Goal: Task Accomplishment & Management: Use online tool/utility

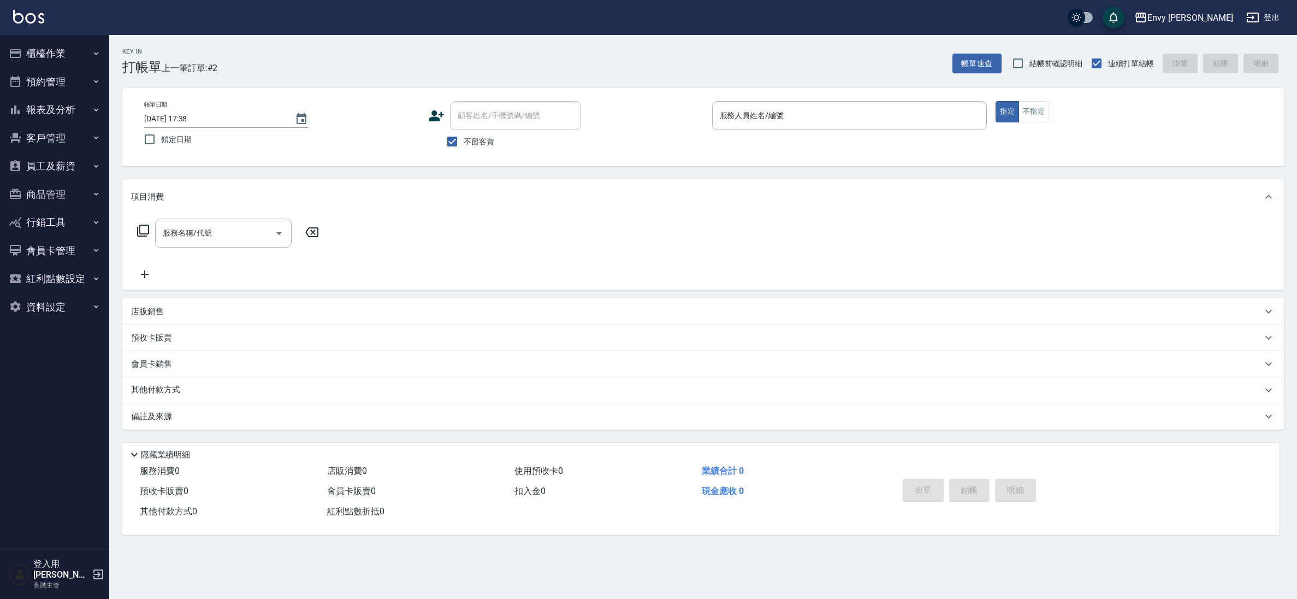
click at [478, 28] on div "Envy 南西 登出" at bounding box center [648, 17] width 1297 height 35
click at [36, 49] on button "櫃檯作業" at bounding box center [54, 53] width 100 height 28
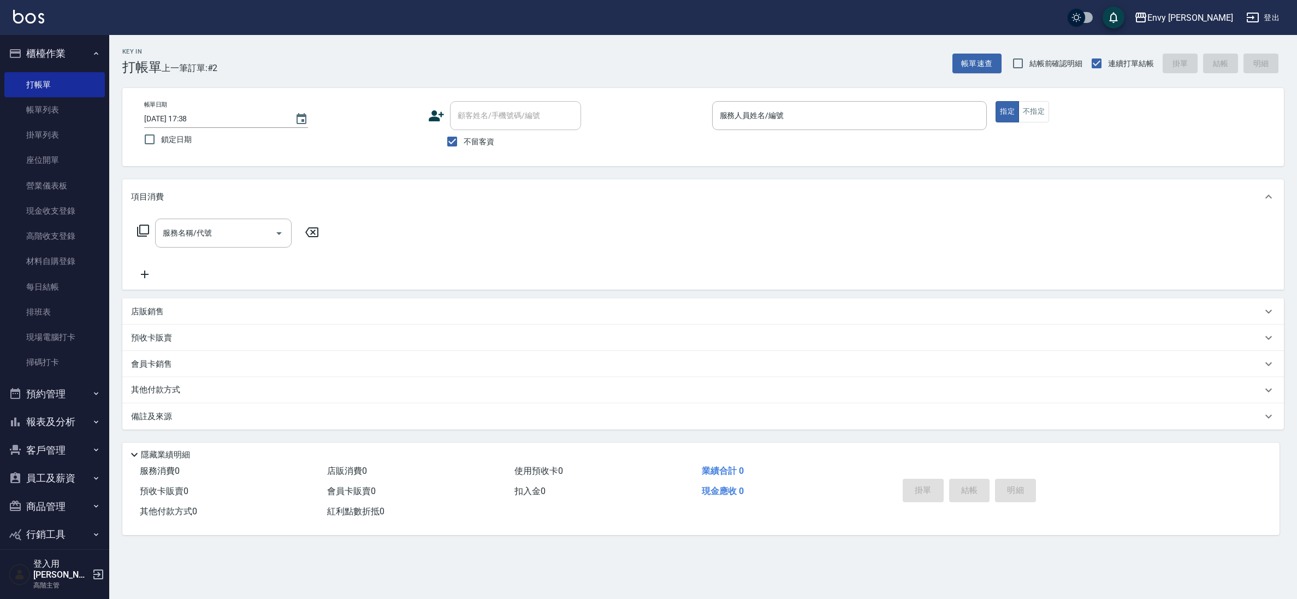
click at [327, 173] on div "Key In 打帳單 上一筆訂單:#2 帳單速查 結帳前確認明細 連續打單結帳 掛單 結帳 明細 帳單日期 2025/08/23 17:38 鎖定日期 顧客姓…" at bounding box center [703, 291] width 1188 height 513
click at [67, 97] on link "帳單列表" at bounding box center [54, 109] width 100 height 25
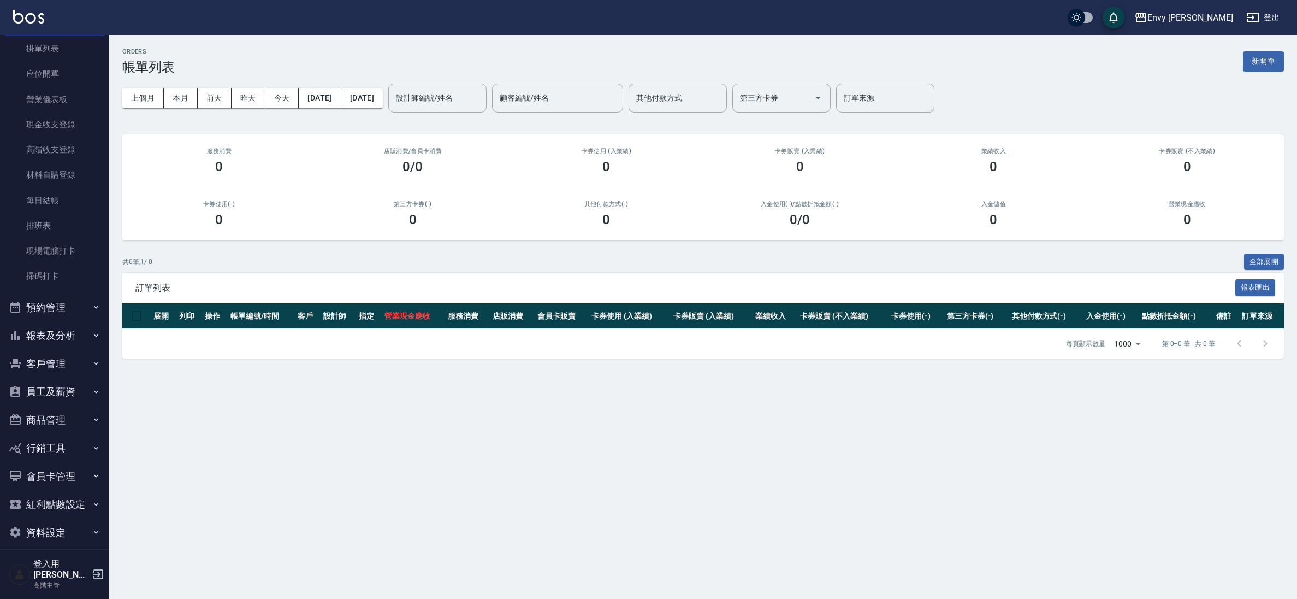
click at [55, 337] on button "報表及分析" at bounding box center [54, 335] width 100 height 28
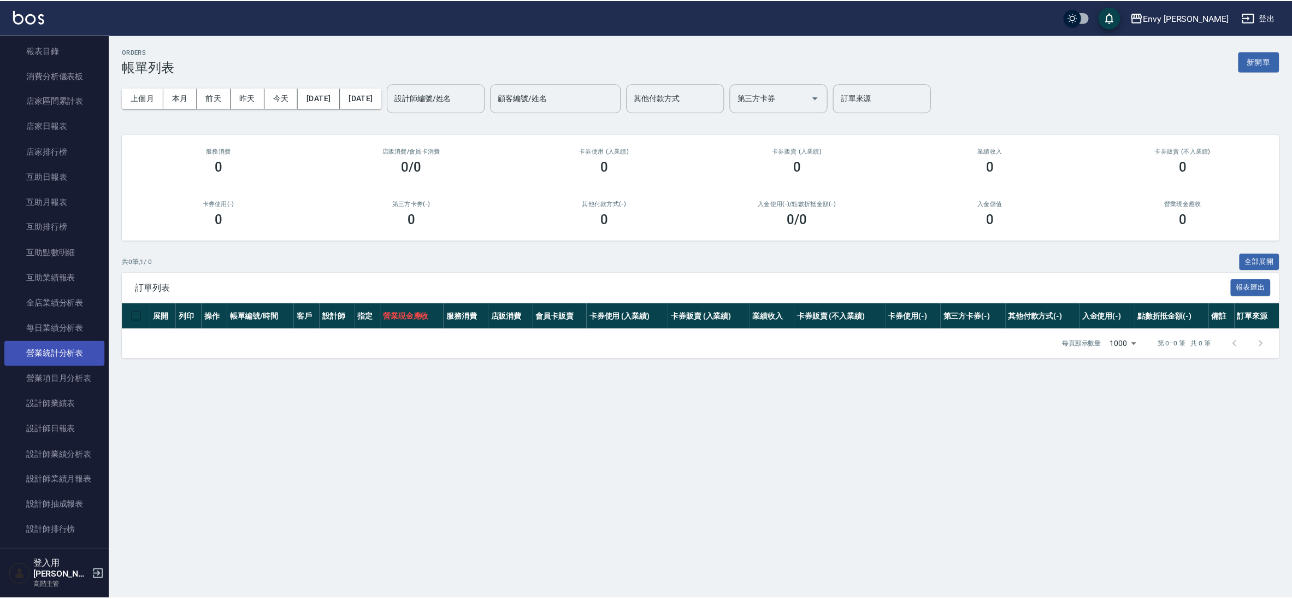
scroll to position [424, 0]
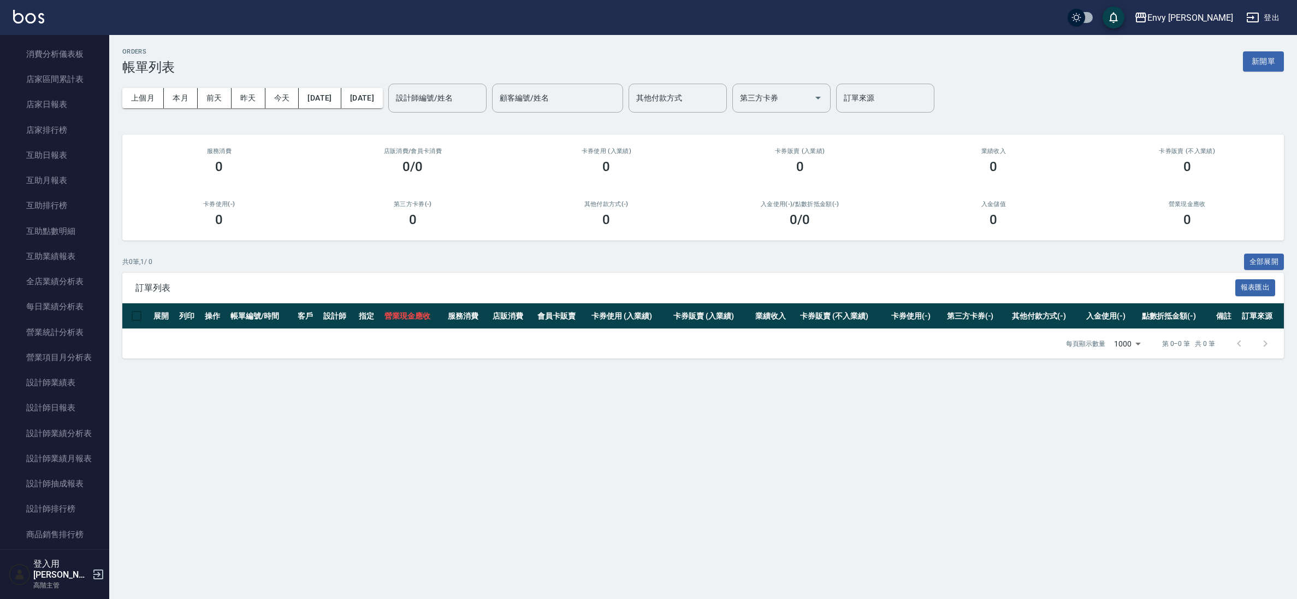
drag, startPoint x: 68, startPoint y: 509, endPoint x: 543, endPoint y: 250, distance: 540.8
click at [68, 509] on link "設計師排行榜" at bounding box center [54, 508] width 100 height 25
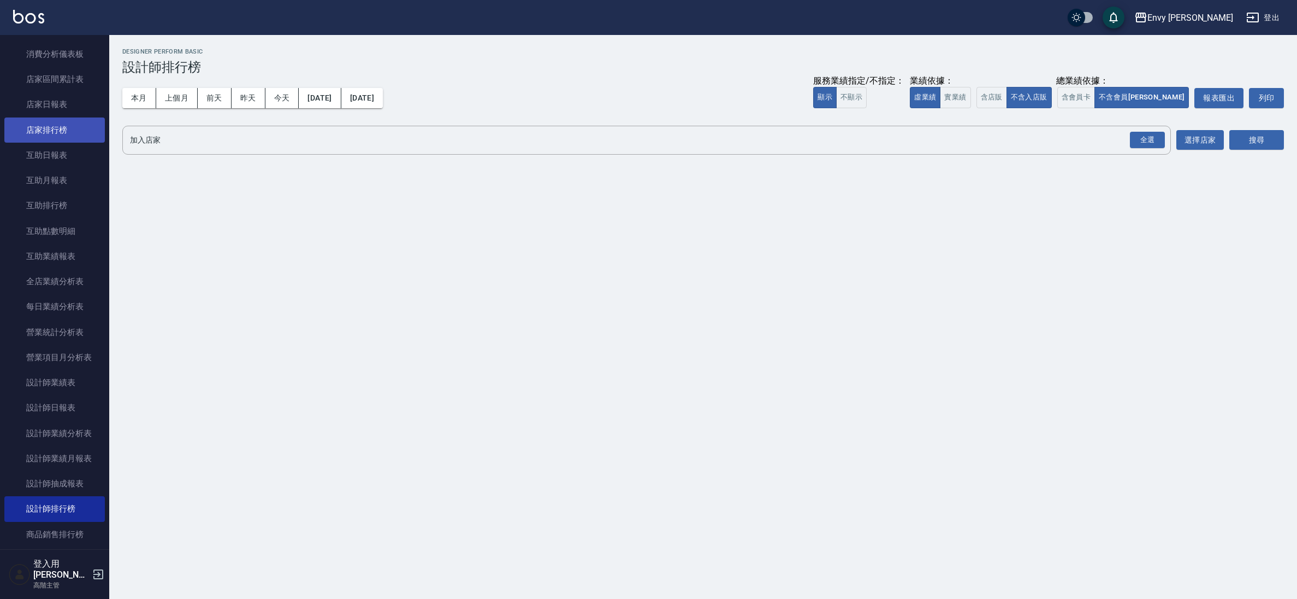
click at [61, 139] on link "店家排行榜" at bounding box center [54, 129] width 100 height 25
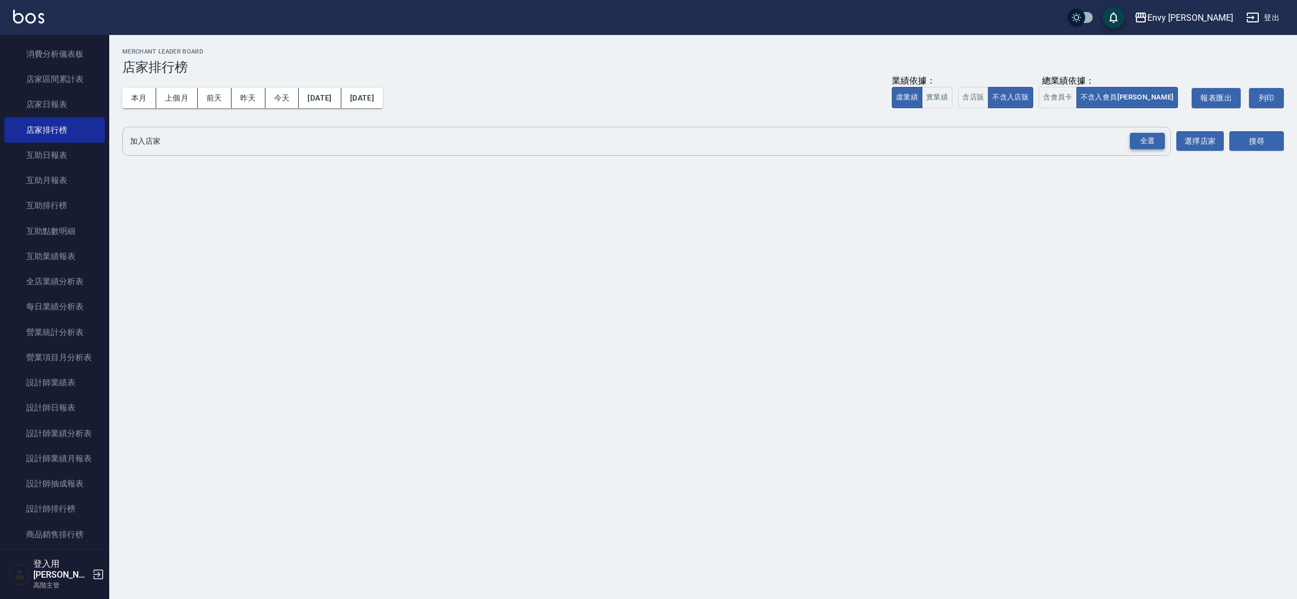
click at [1161, 145] on div "全選" at bounding box center [1147, 141] width 35 height 17
click at [1282, 147] on button "搜尋" at bounding box center [1256, 142] width 55 height 20
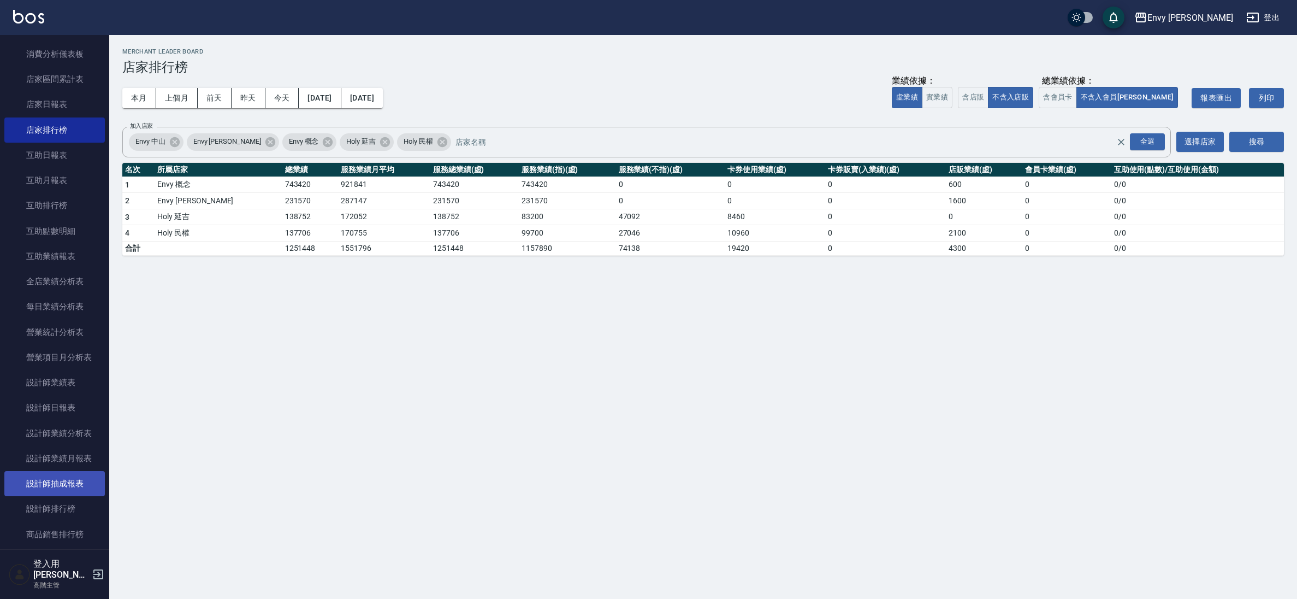
click at [72, 473] on link "設計師抽成報表" at bounding box center [54, 483] width 100 height 25
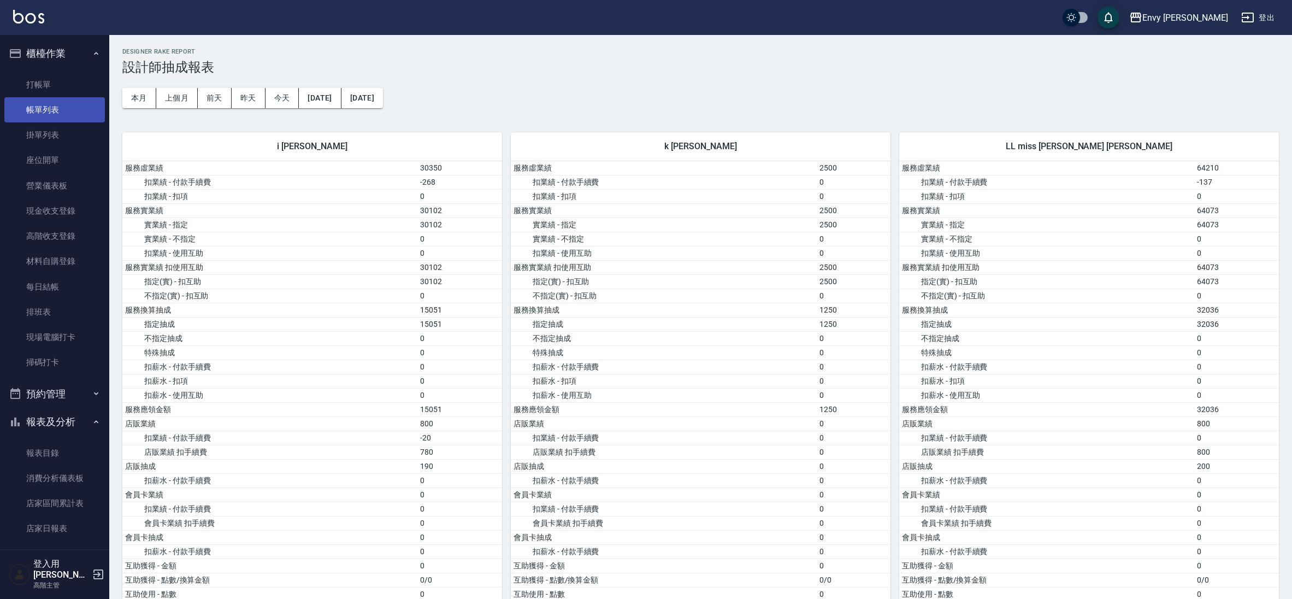
click at [57, 114] on link "帳單列表" at bounding box center [54, 109] width 100 height 25
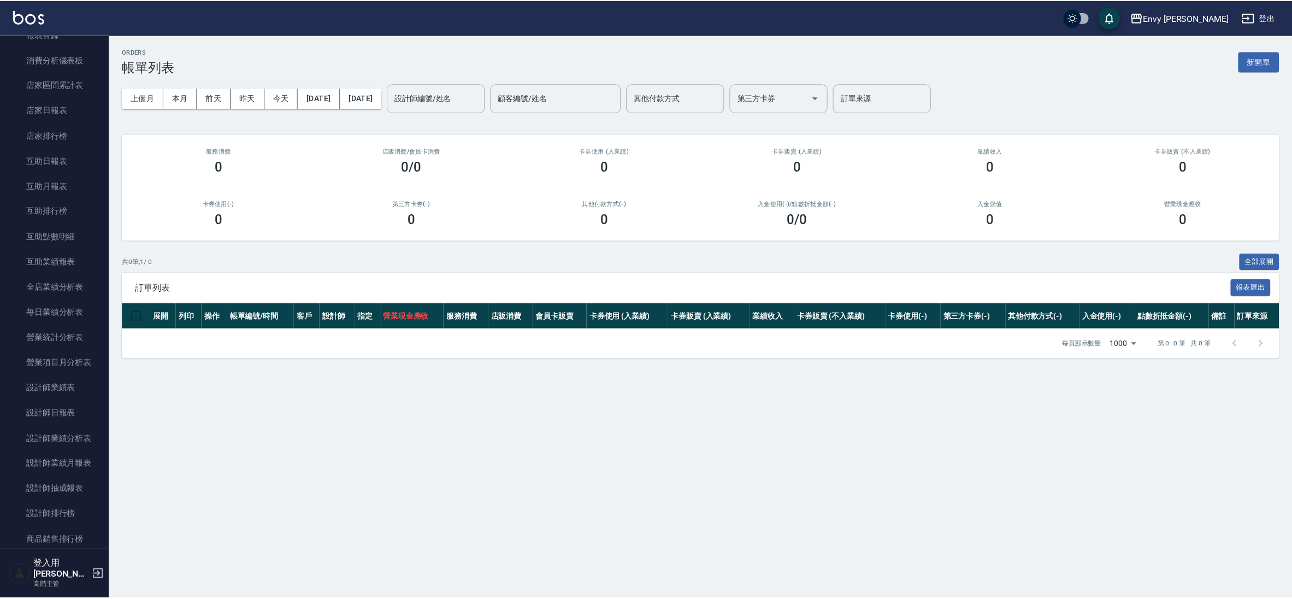
scroll to position [1065, 0]
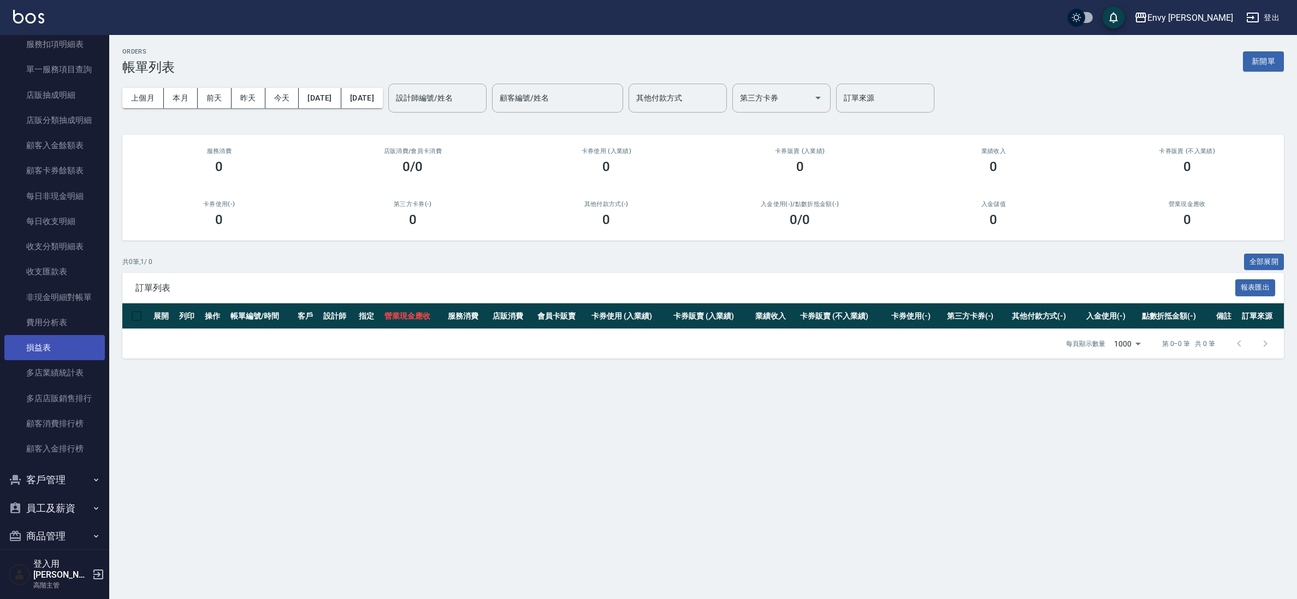
click at [75, 335] on link "損益表" at bounding box center [54, 347] width 100 height 25
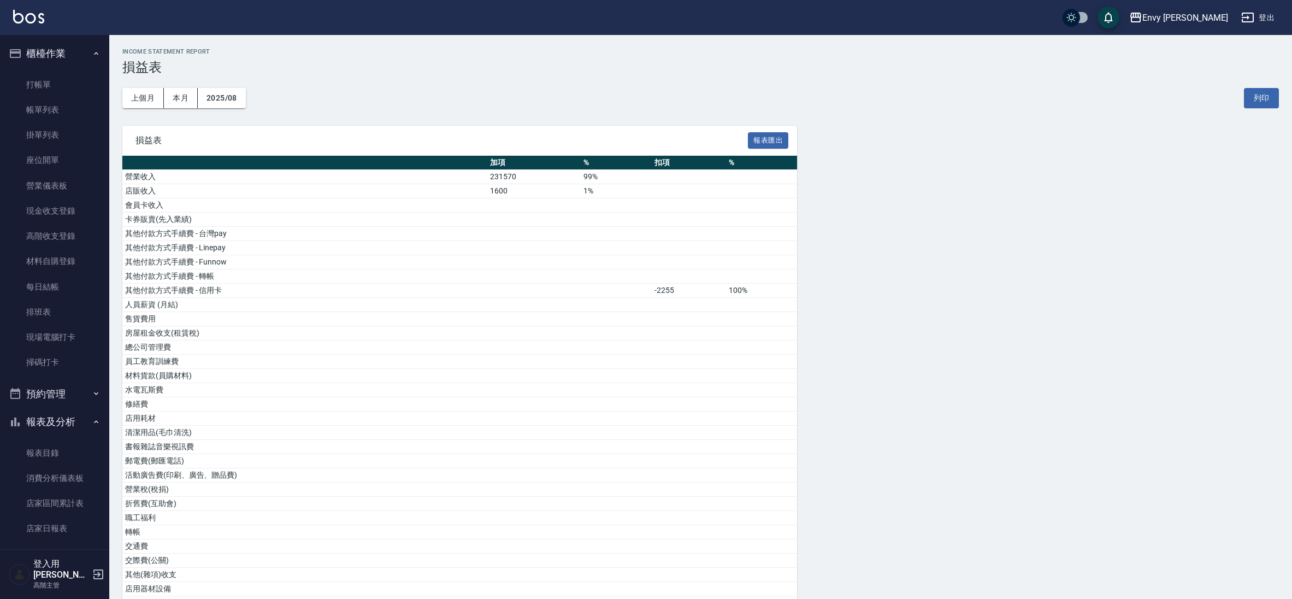
click at [1197, 20] on div "Envy 南西" at bounding box center [1185, 18] width 86 height 14
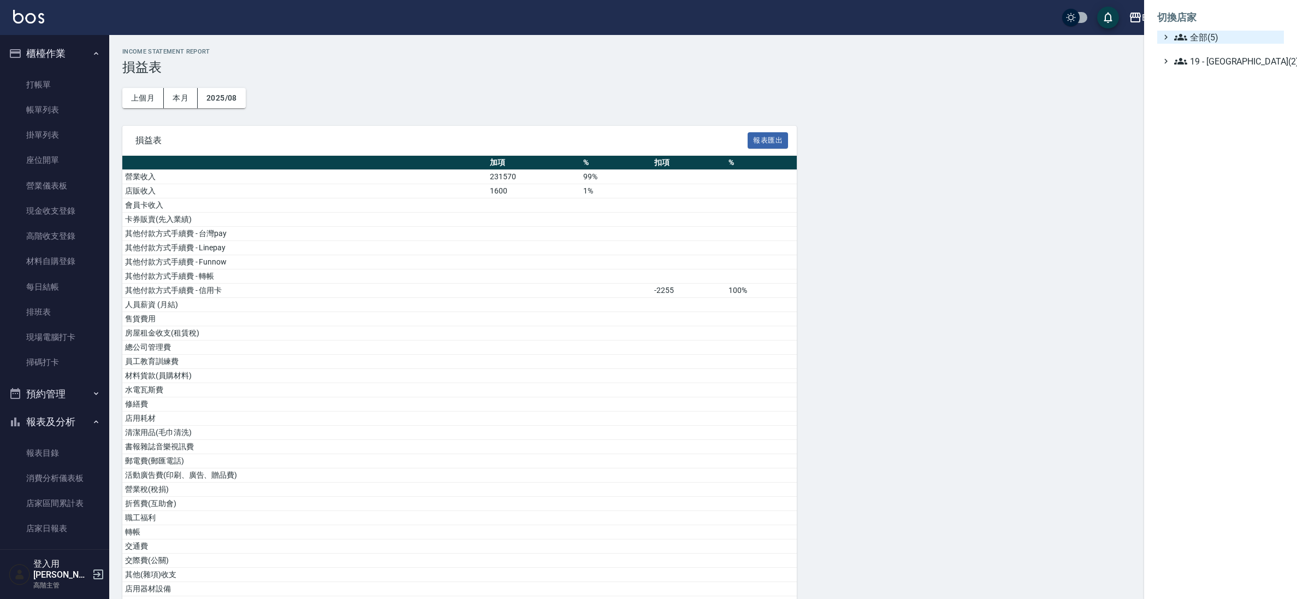
click at [1204, 37] on span "全部(5)" at bounding box center [1226, 37] width 105 height 13
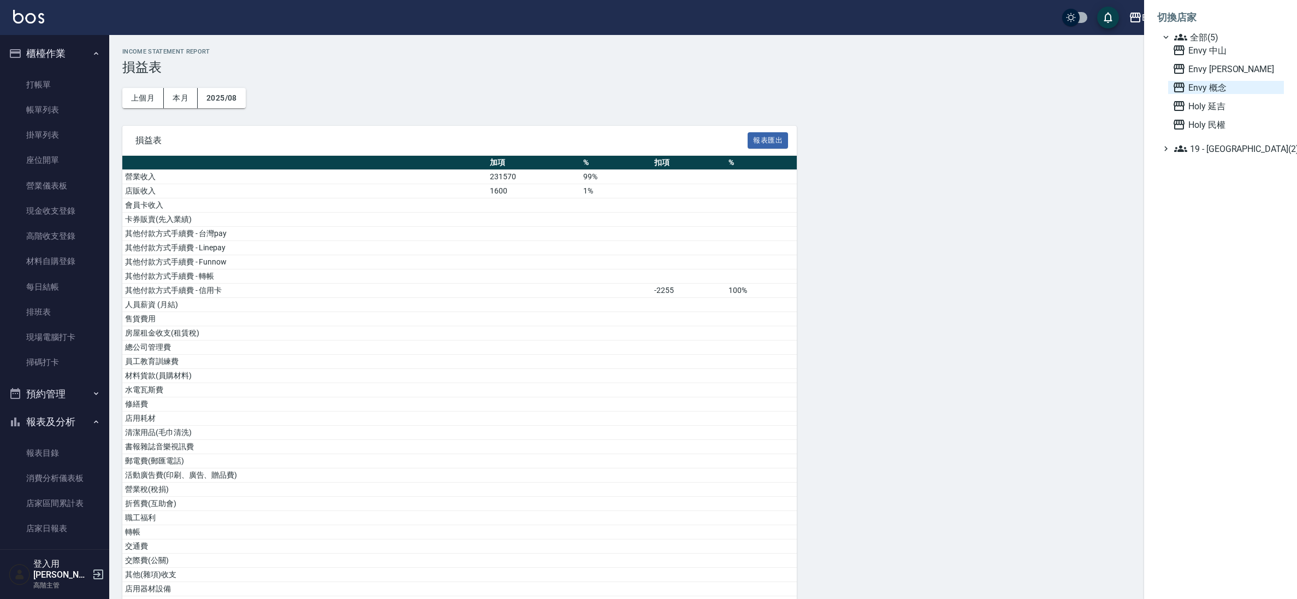
click at [1211, 89] on span "Envy 概念" at bounding box center [1226, 87] width 107 height 13
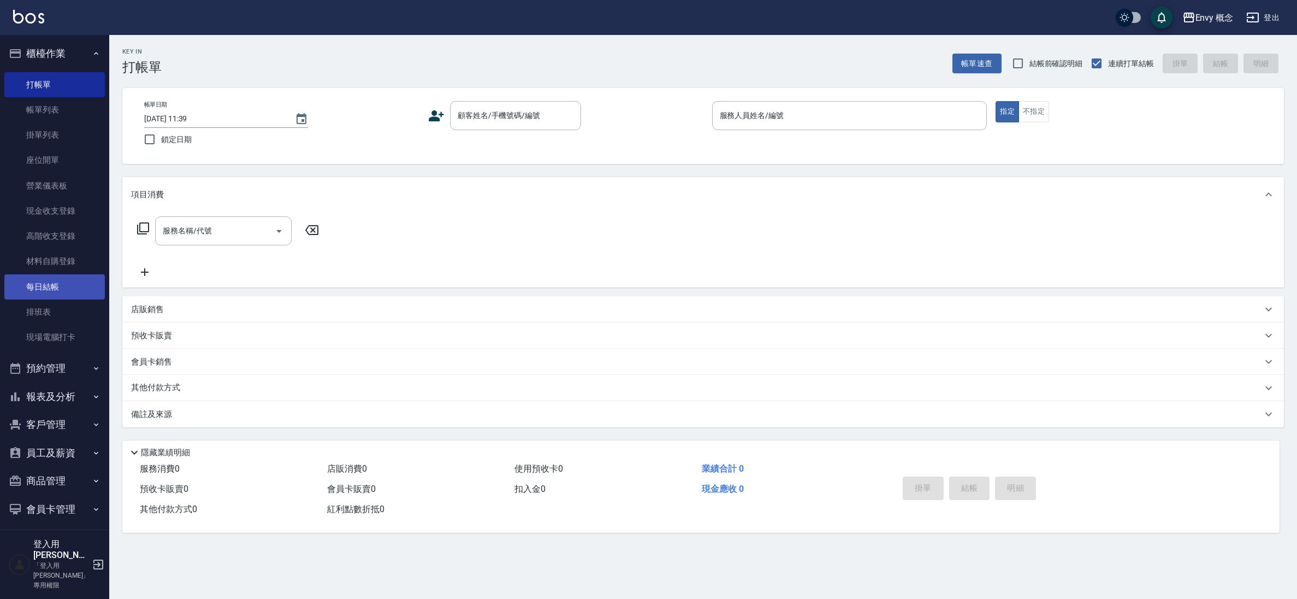
scroll to position [15, 0]
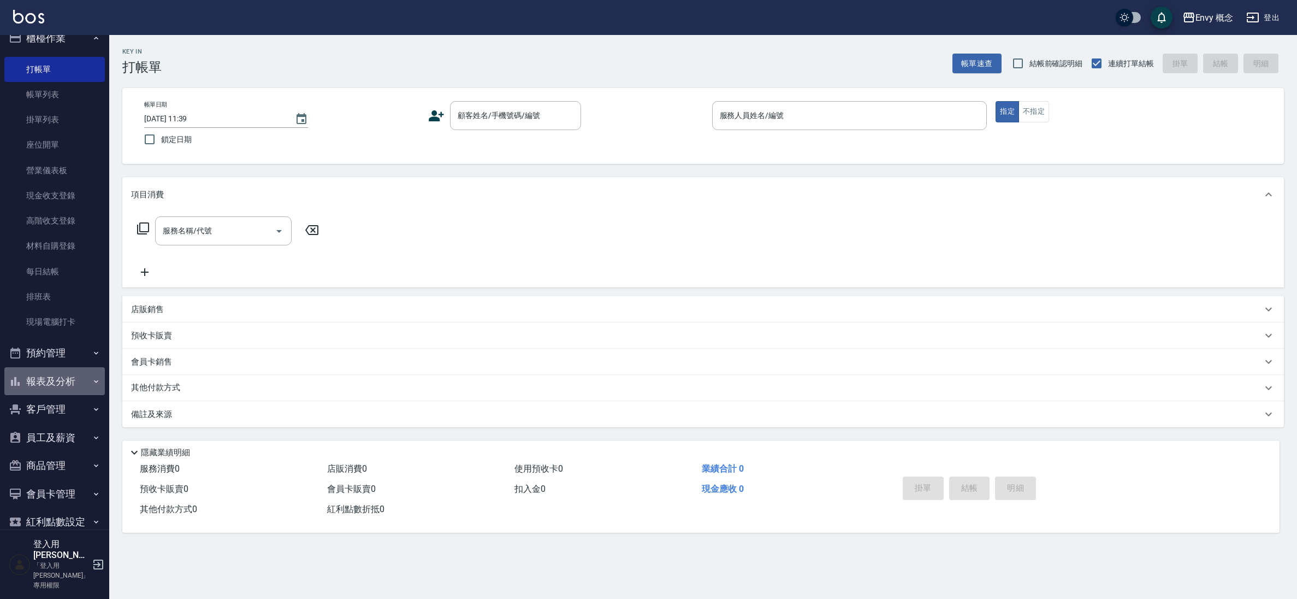
click at [55, 381] on button "報表及分析" at bounding box center [54, 381] width 100 height 28
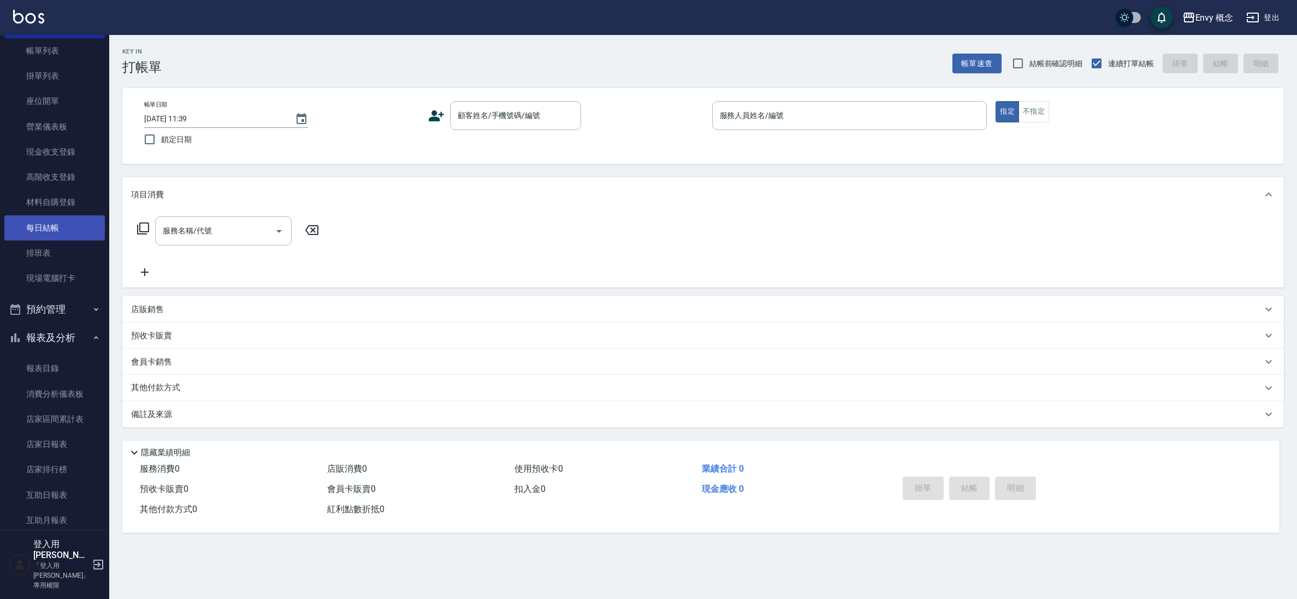
scroll to position [0, 0]
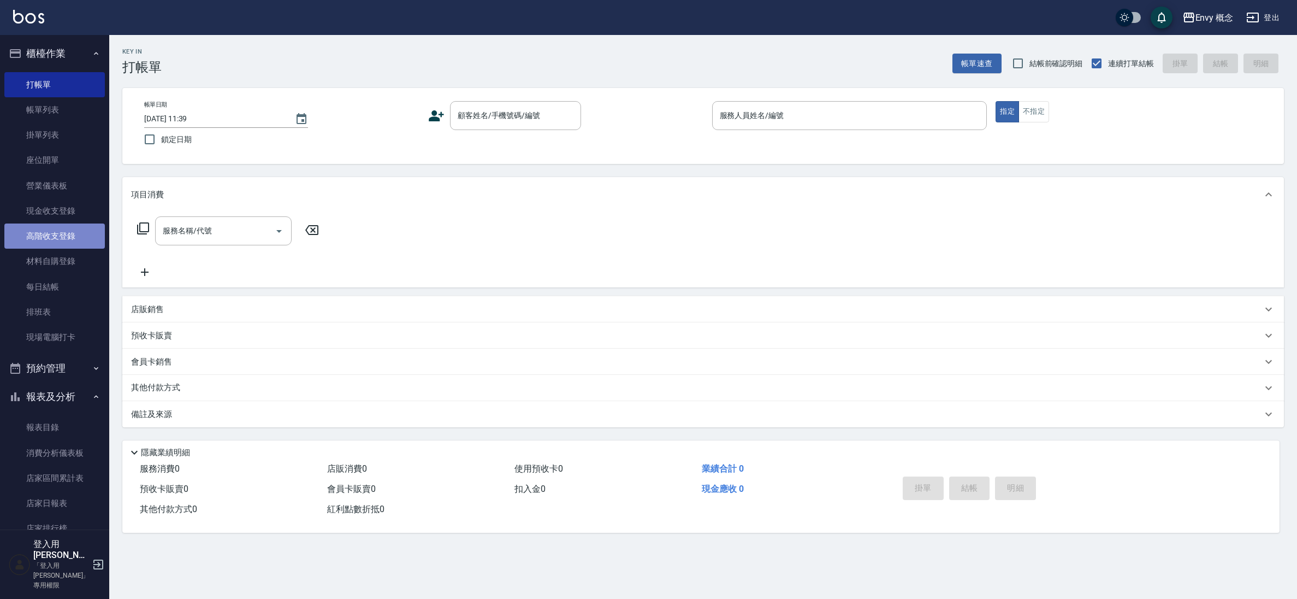
click at [76, 234] on link "高階收支登錄" at bounding box center [54, 235] width 100 height 25
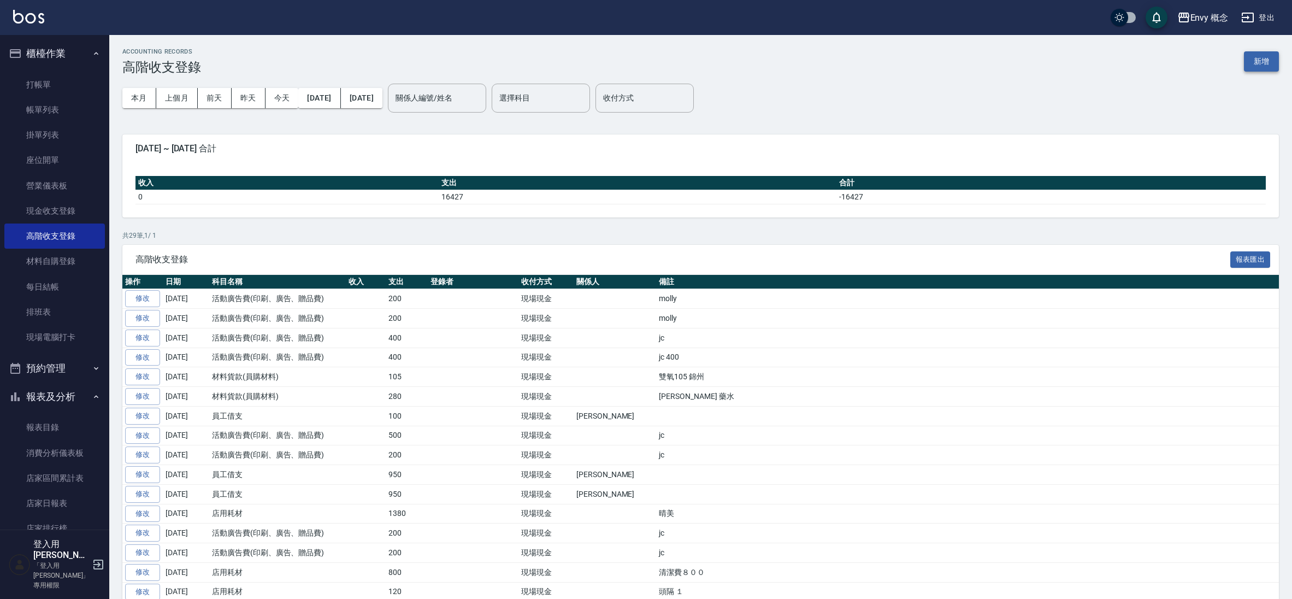
click at [1260, 67] on button "新增" at bounding box center [1261, 61] width 35 height 20
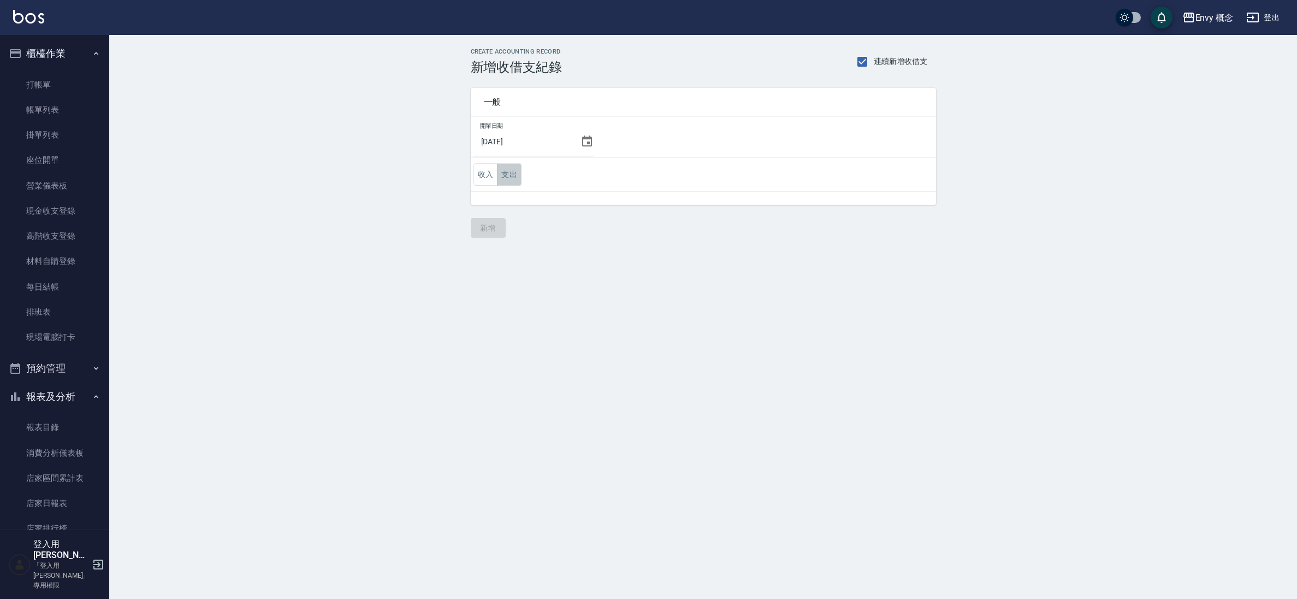
click at [513, 182] on button "支出" at bounding box center [509, 174] width 25 height 22
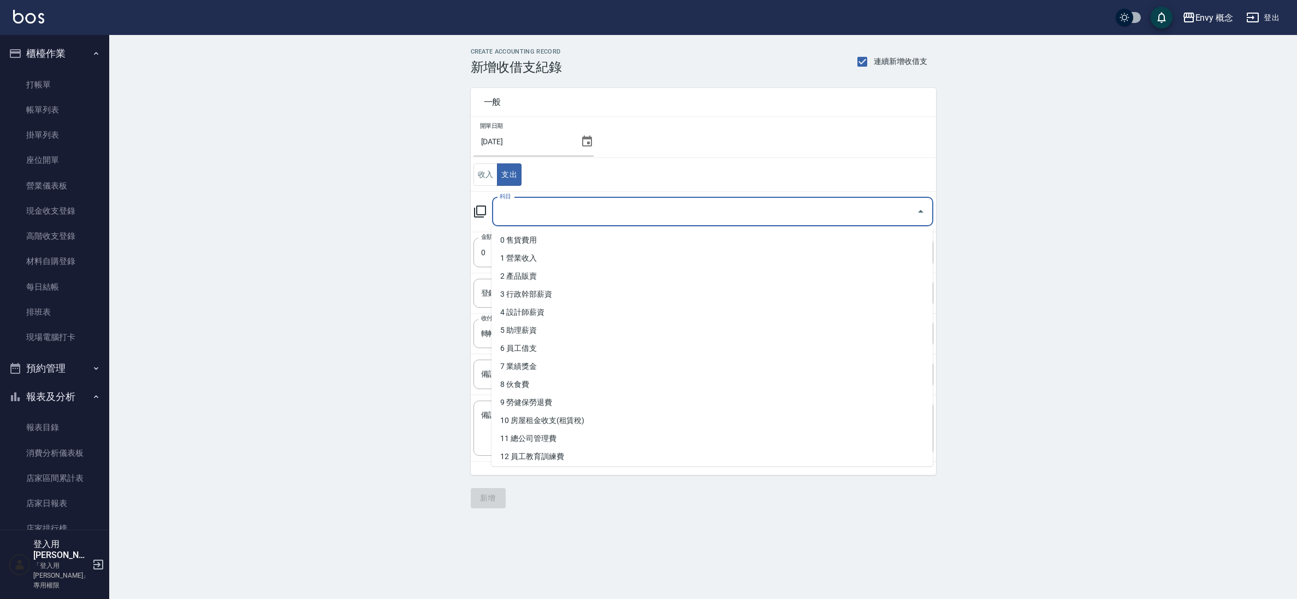
click at [539, 218] on input "科目" at bounding box center [704, 211] width 415 height 19
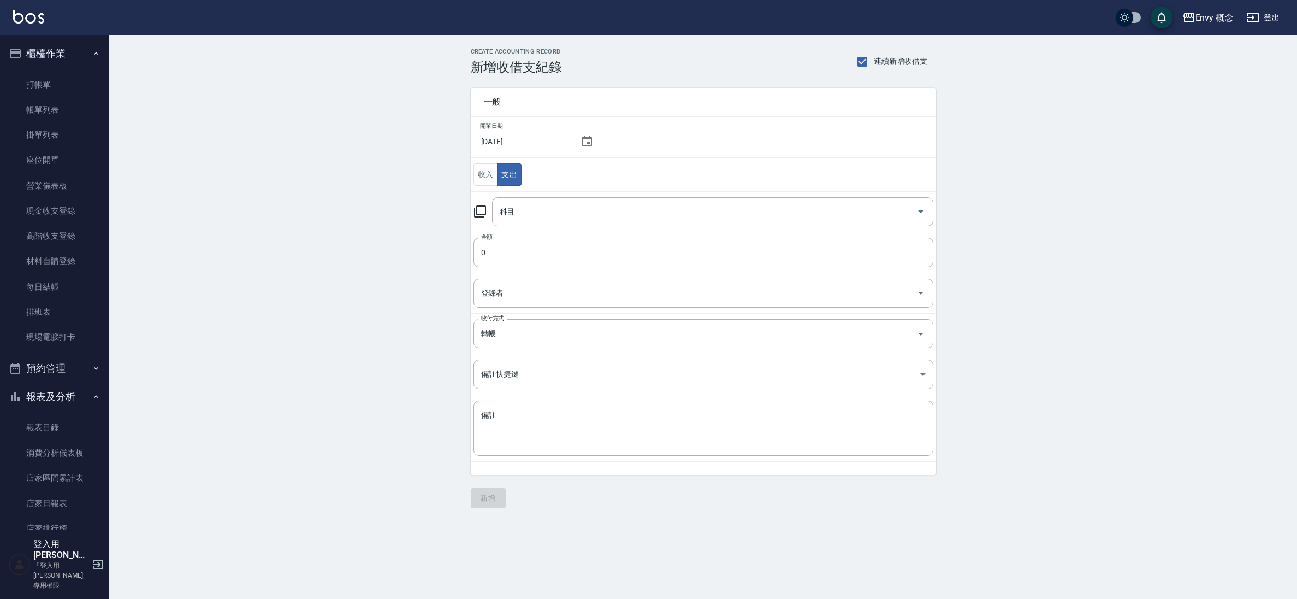
click at [587, 146] on icon at bounding box center [587, 141] width 13 height 13
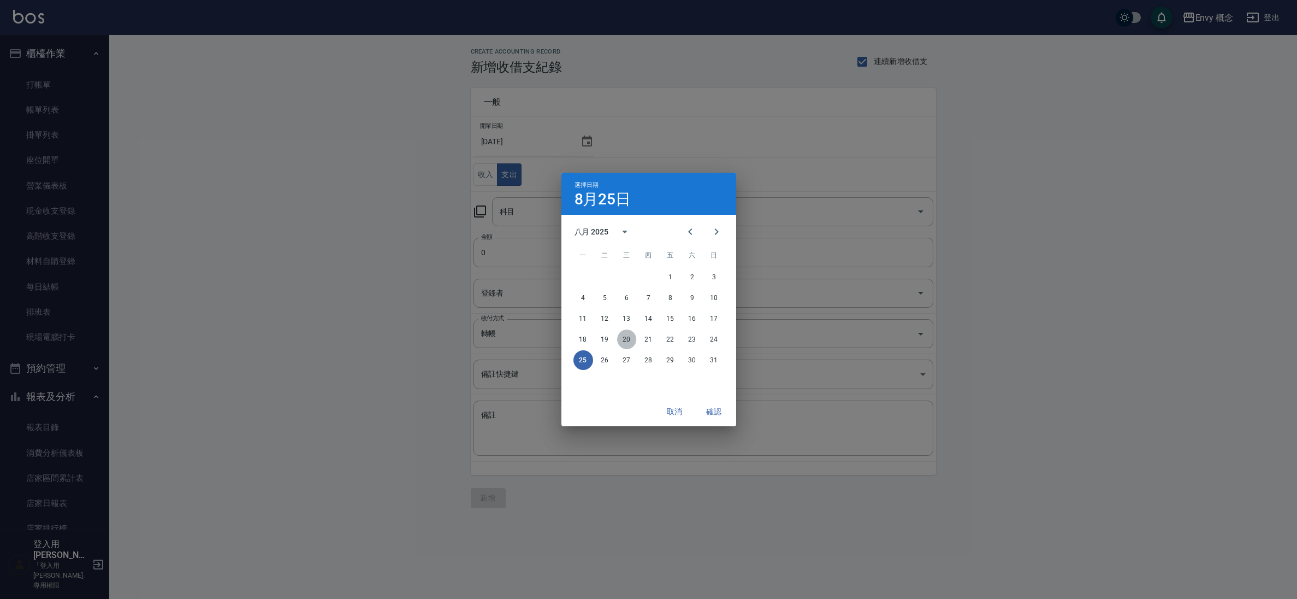
click at [619, 338] on button "20" at bounding box center [627, 339] width 20 height 20
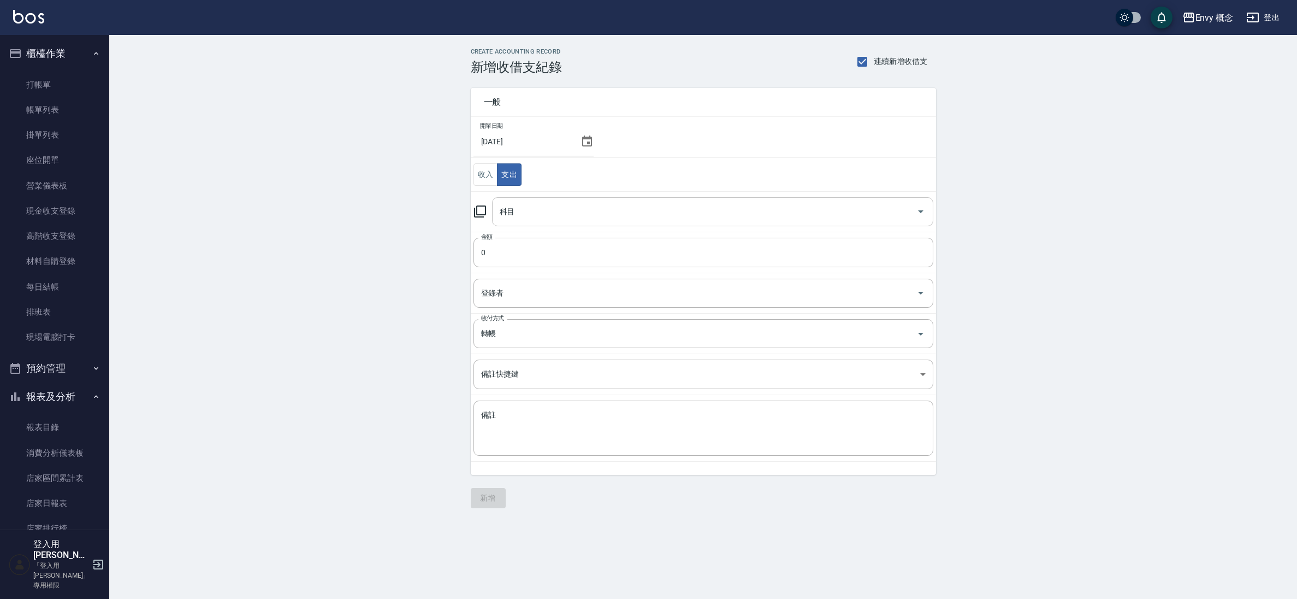
click at [550, 216] on input "科目" at bounding box center [704, 211] width 415 height 19
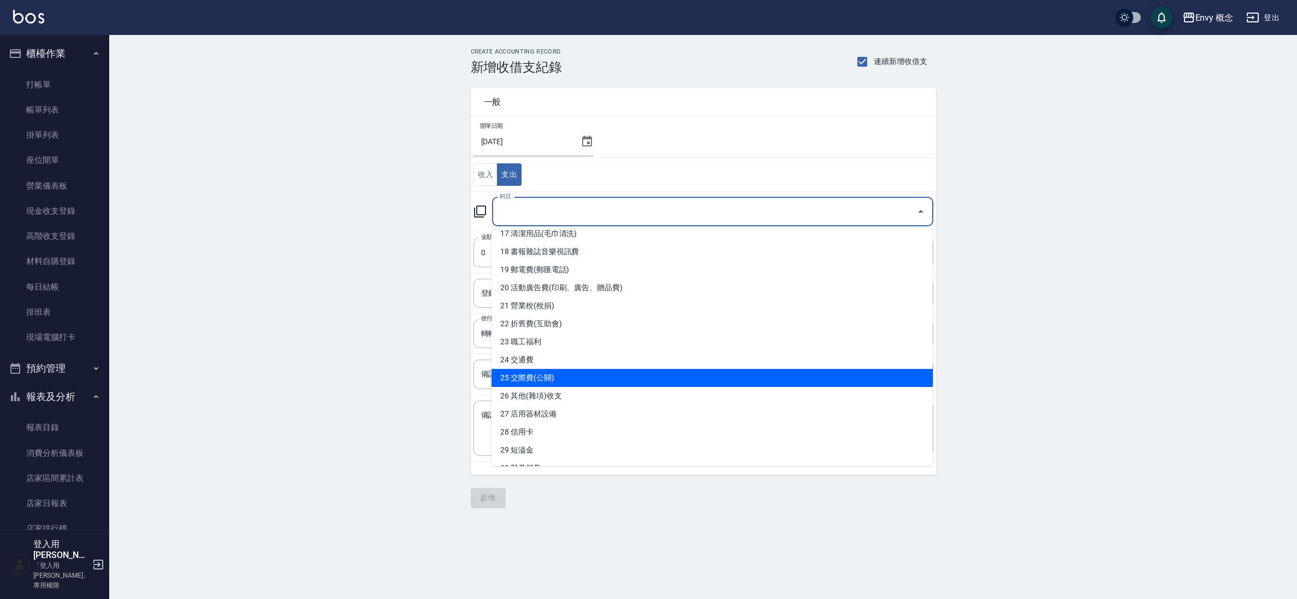
scroll to position [328, 0]
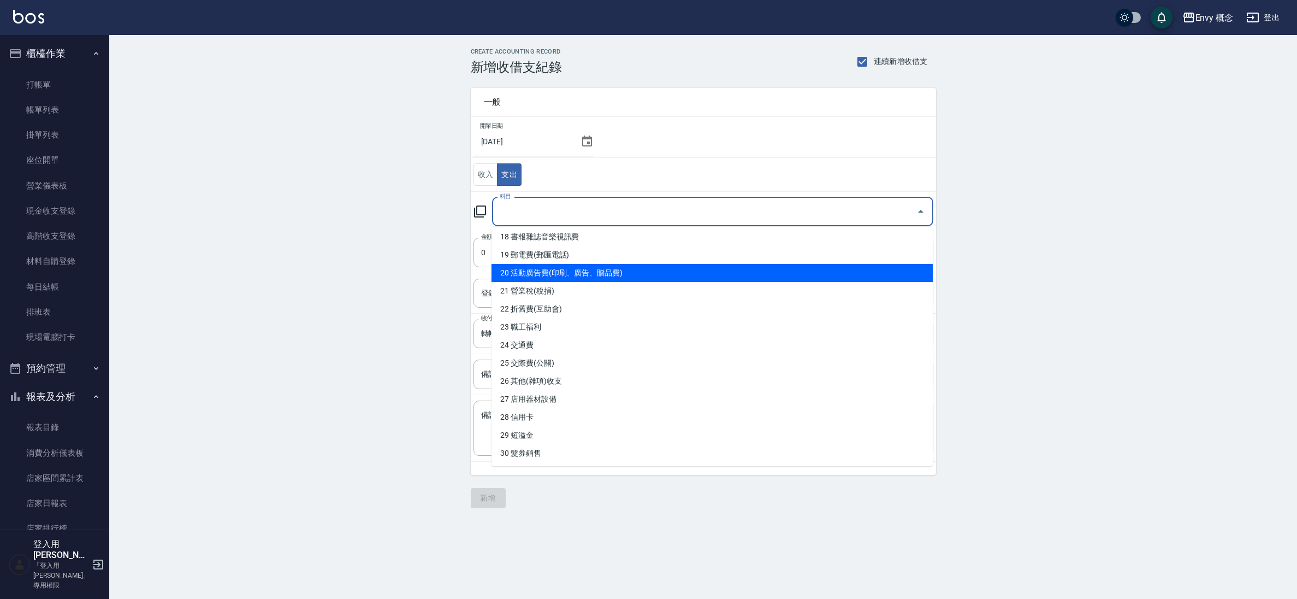
click at [684, 268] on li "20 活動廣告費(印刷、廣告、贈品費)" at bounding box center [712, 273] width 441 height 18
type input "20 活動廣告費(印刷、廣告、贈品費)"
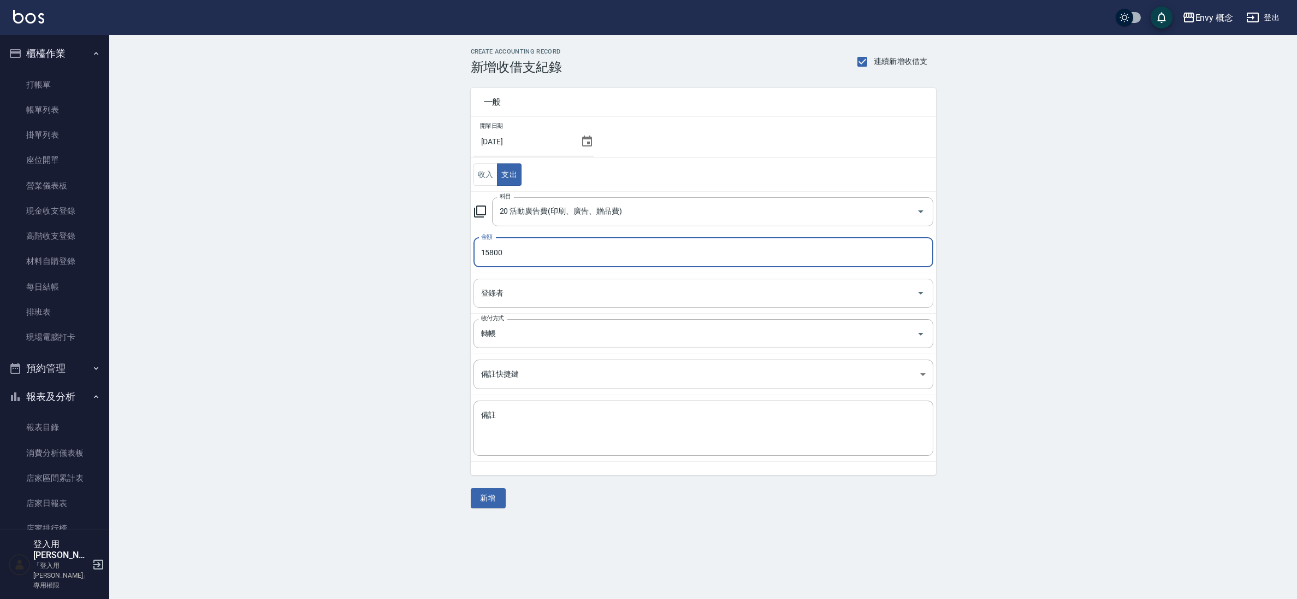
type input "15800"
click at [558, 297] on input "登錄者" at bounding box center [695, 292] width 434 height 19
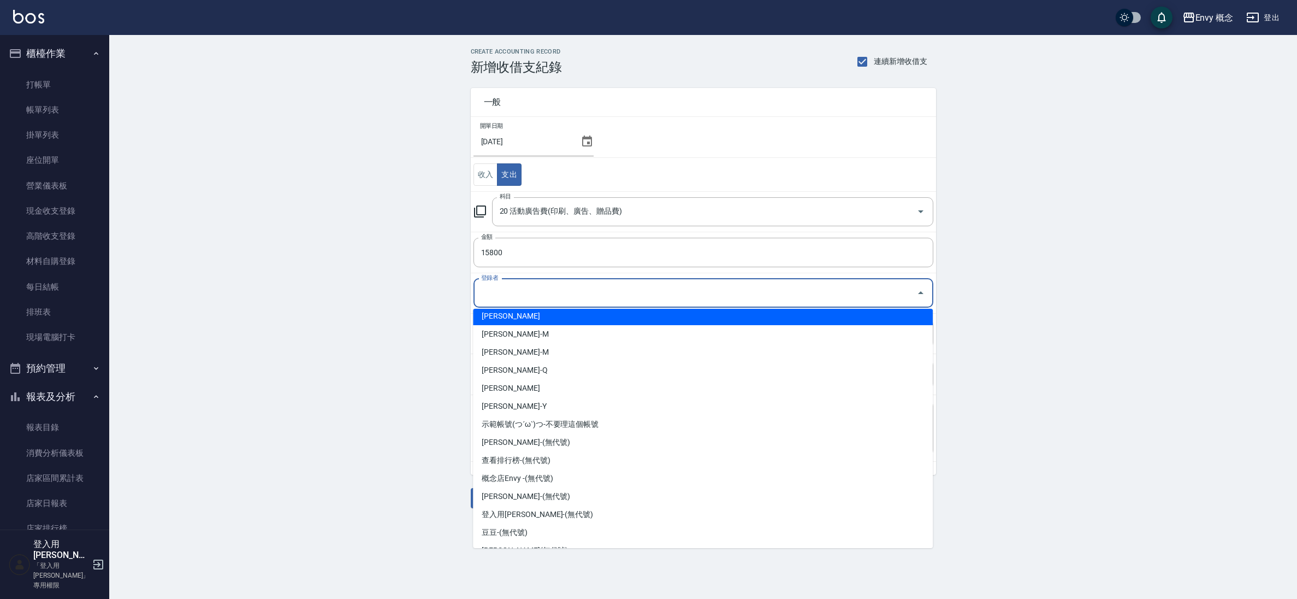
scroll to position [165, 0]
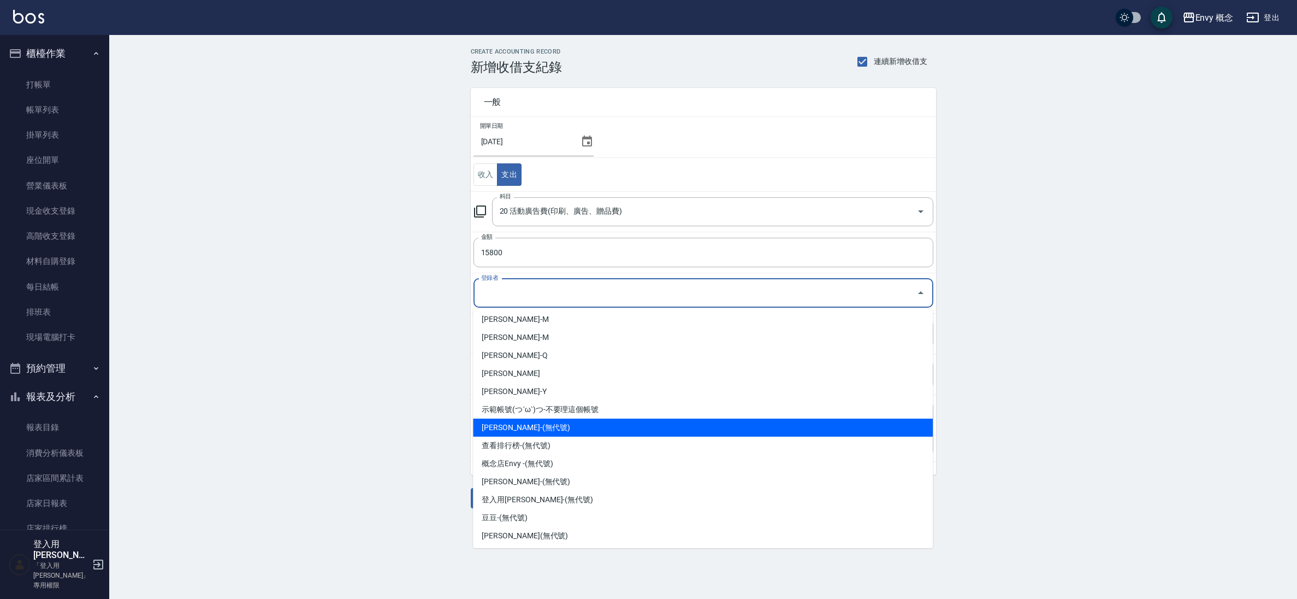
click at [428, 393] on div "CREATE ACCOUNTING RECORD 新增收借支紀錄 連續新增收借支 一般 開單日期 2025/08/20 收入 支出 科目 20 活動廣告費(印…" at bounding box center [703, 278] width 1188 height 486
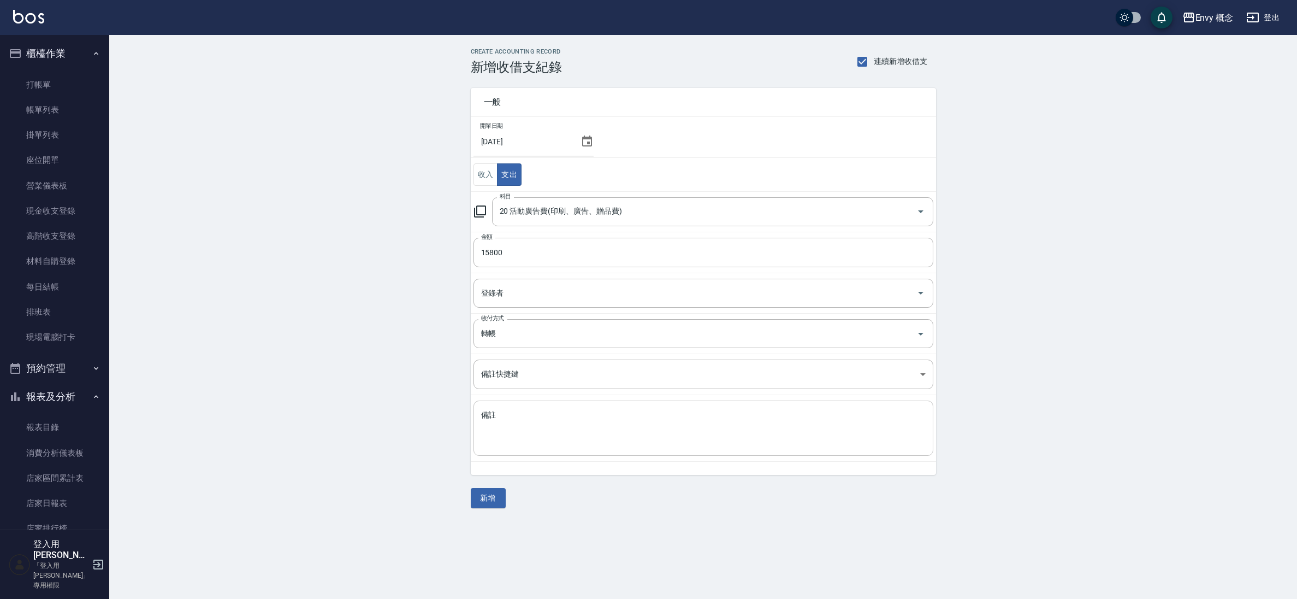
click at [512, 422] on textarea "備註" at bounding box center [703, 428] width 445 height 37
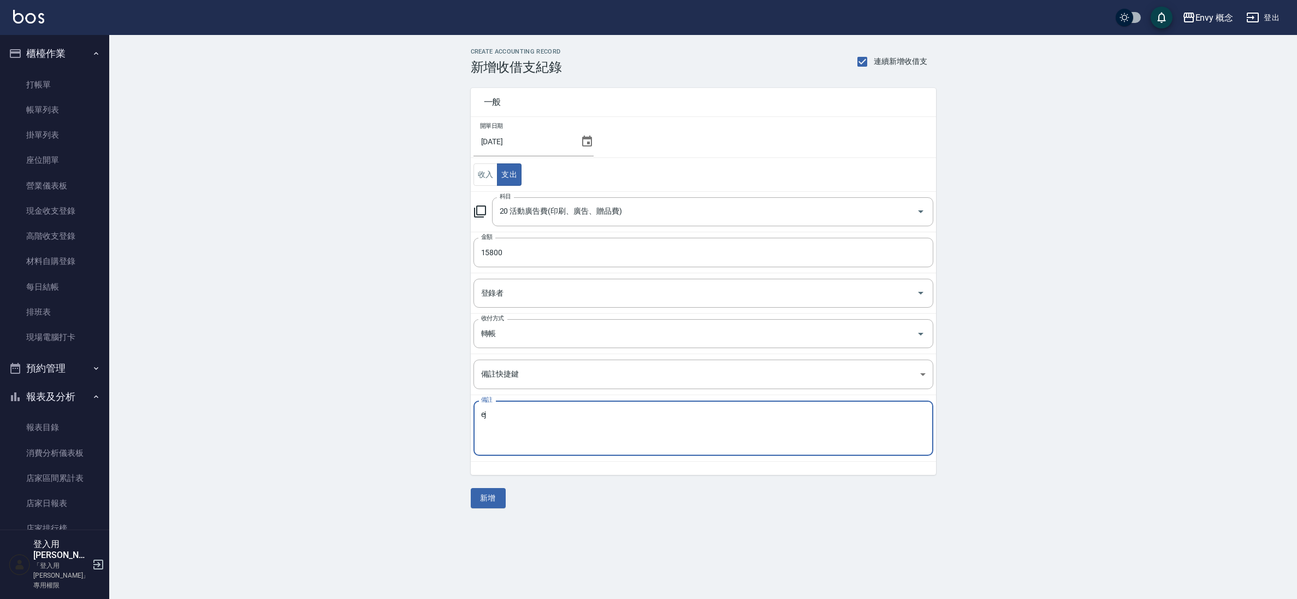
type textarea "e"
type textarea "廣告管理費"
click at [493, 495] on button "新增" at bounding box center [488, 498] width 35 height 20
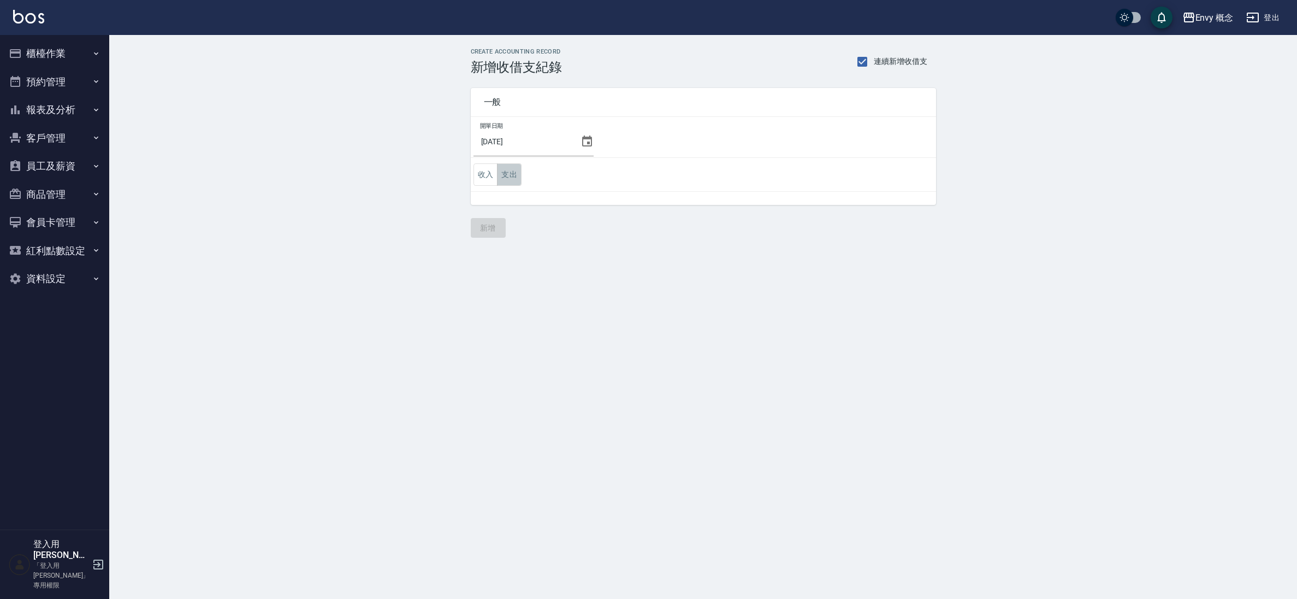
click at [507, 175] on button "支出" at bounding box center [509, 174] width 25 height 22
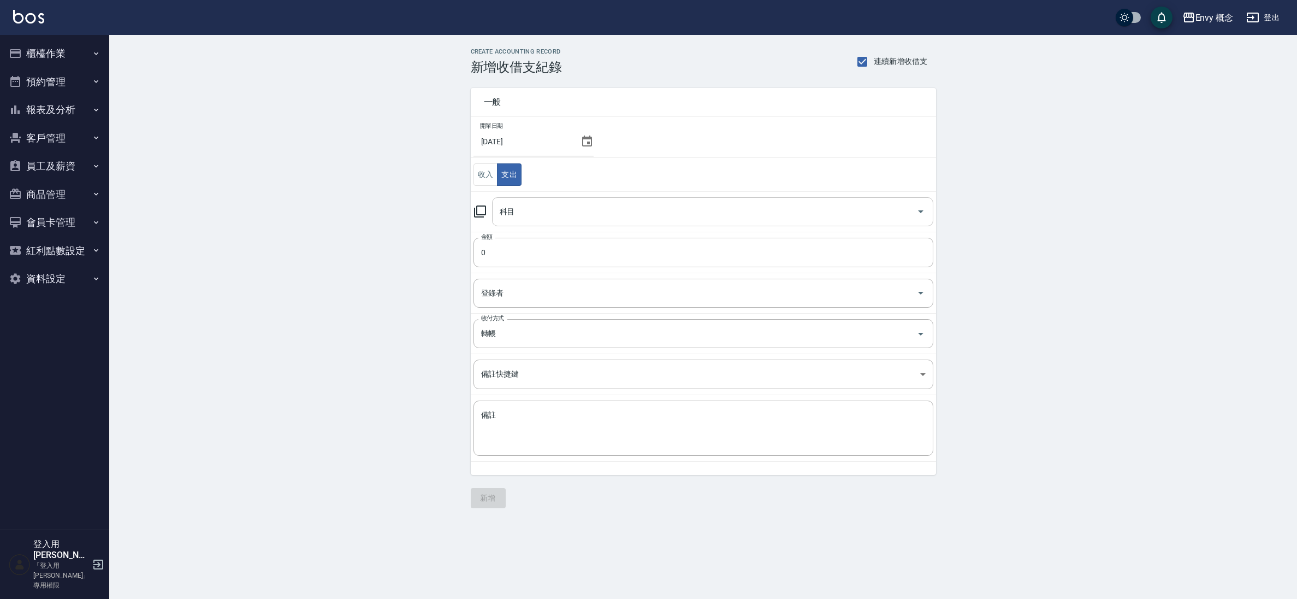
click at [538, 219] on input "科目" at bounding box center [704, 211] width 415 height 19
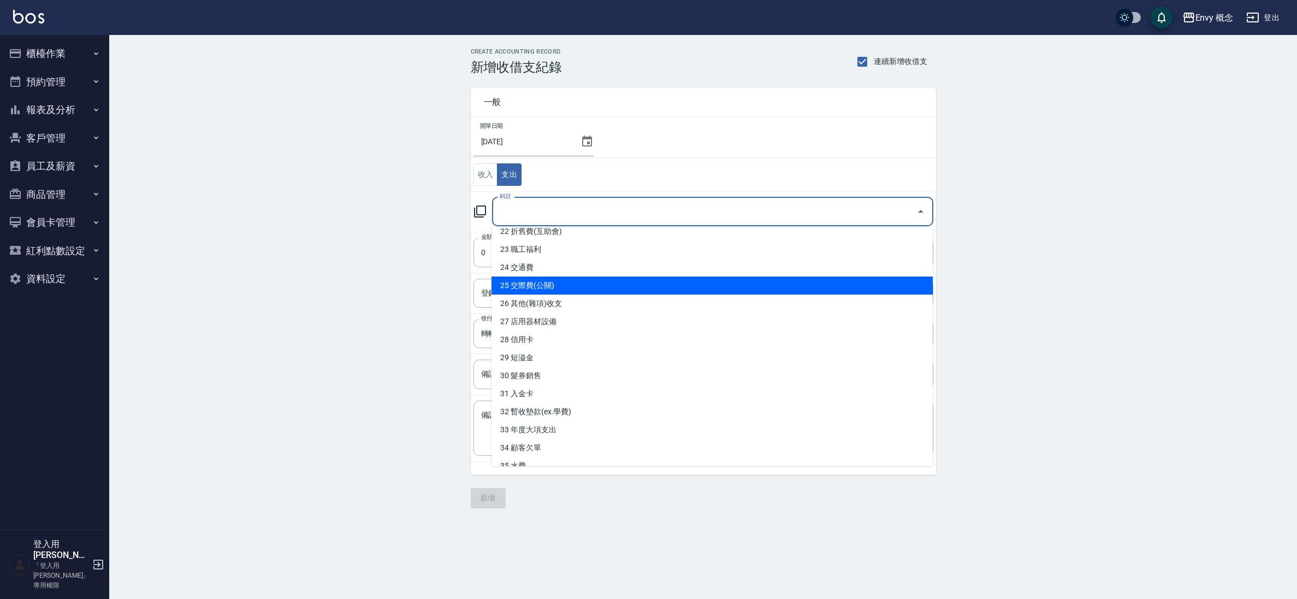
scroll to position [398, 0]
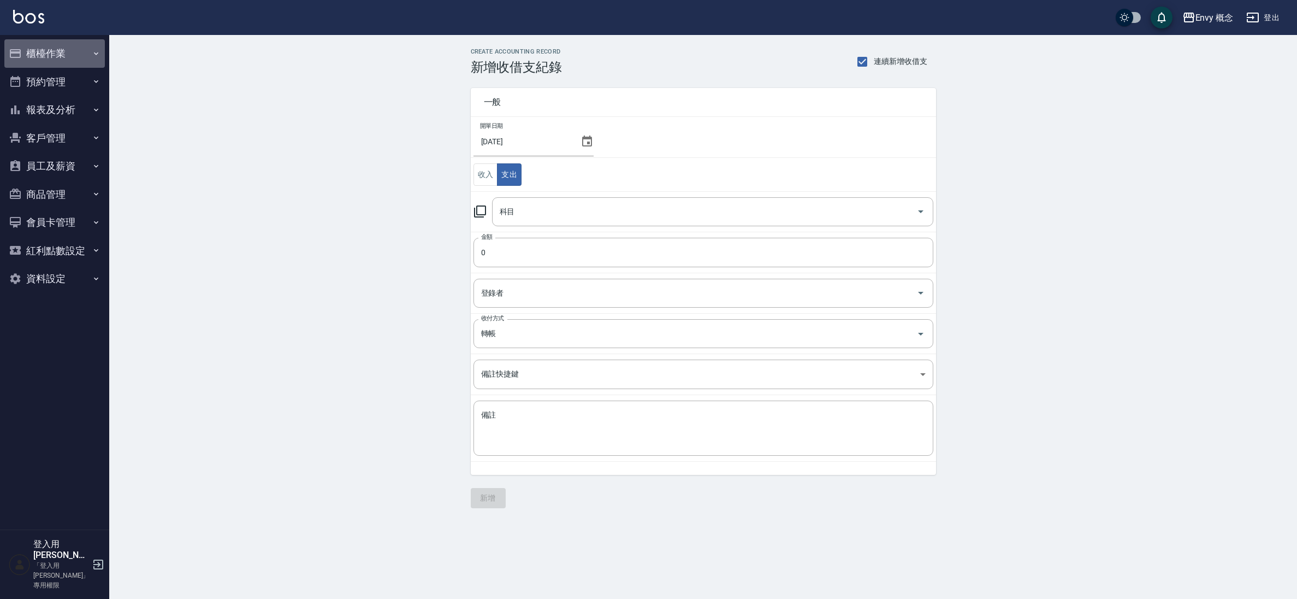
click at [67, 58] on button "櫃檯作業" at bounding box center [54, 53] width 100 height 28
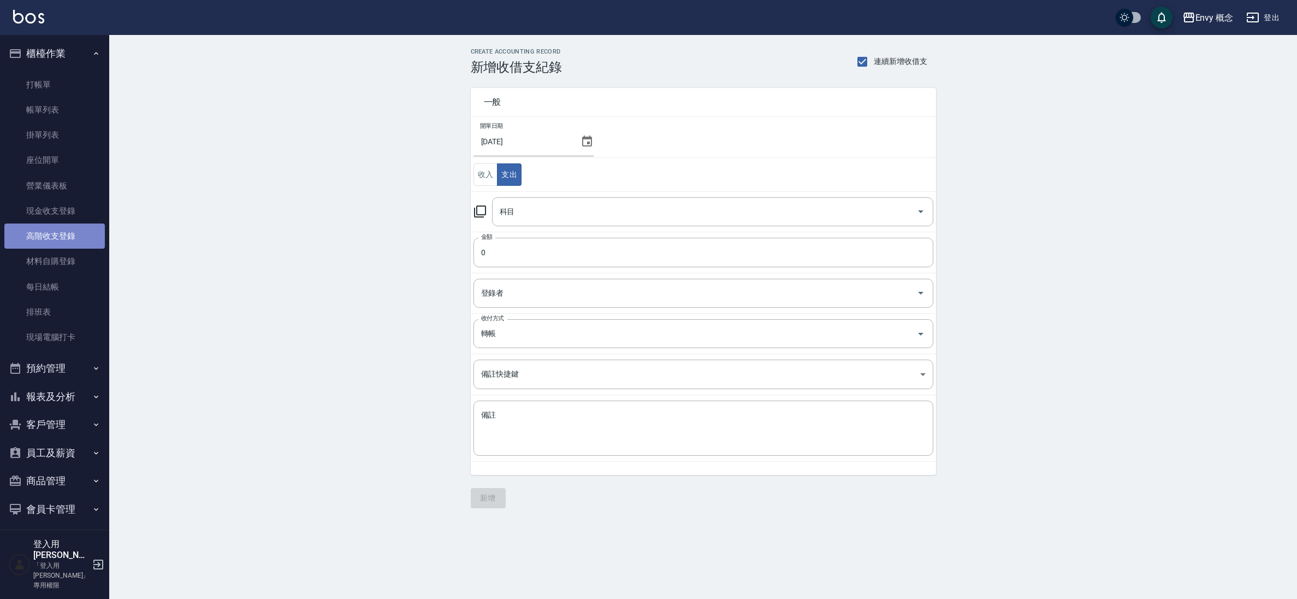
click at [68, 227] on link "高階收支登錄" at bounding box center [54, 235] width 100 height 25
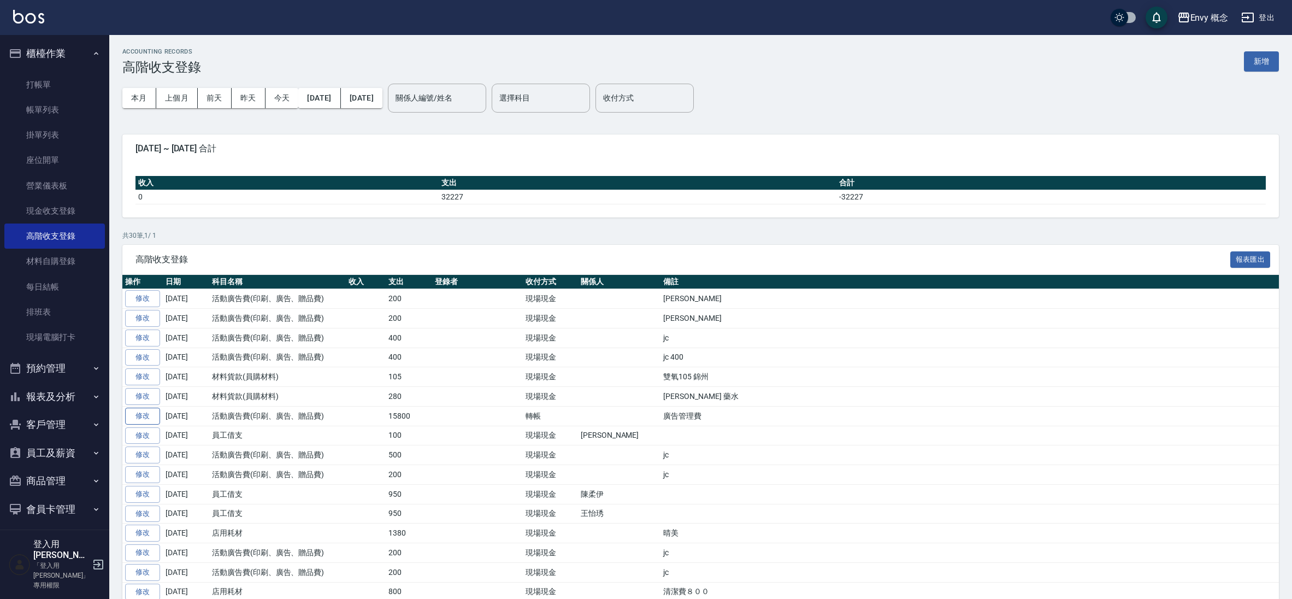
click at [139, 421] on link "修改" at bounding box center [142, 415] width 35 height 17
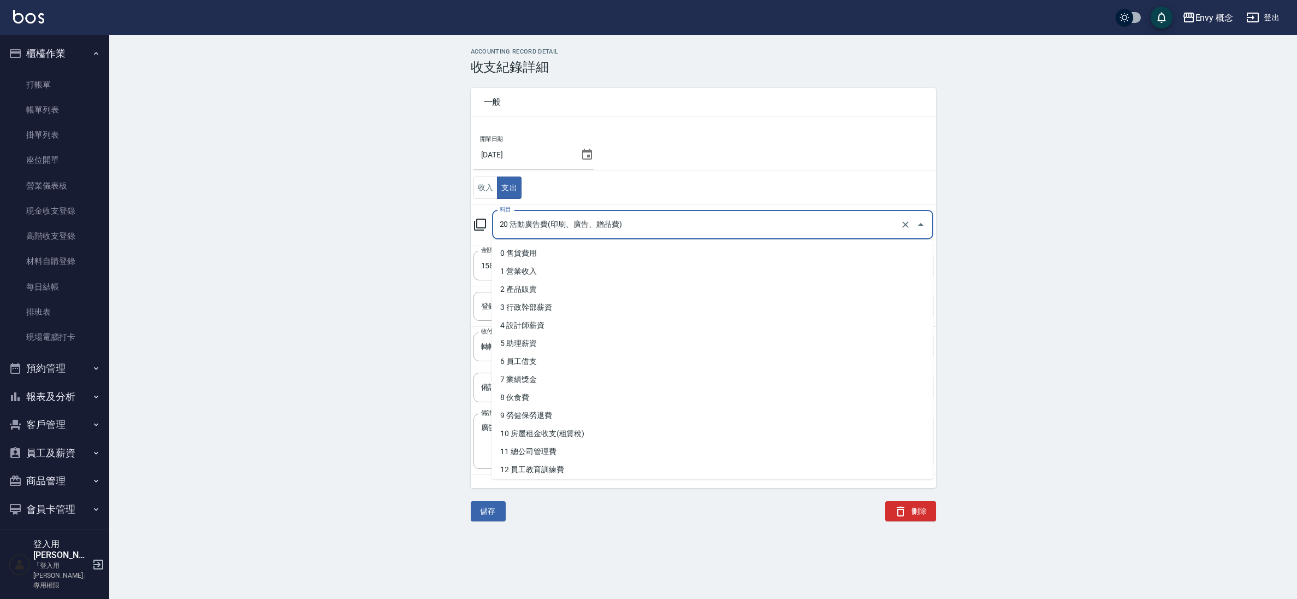
click at [723, 232] on input "20 活動廣告費(印刷、廣告、贈品費)" at bounding box center [697, 224] width 401 height 19
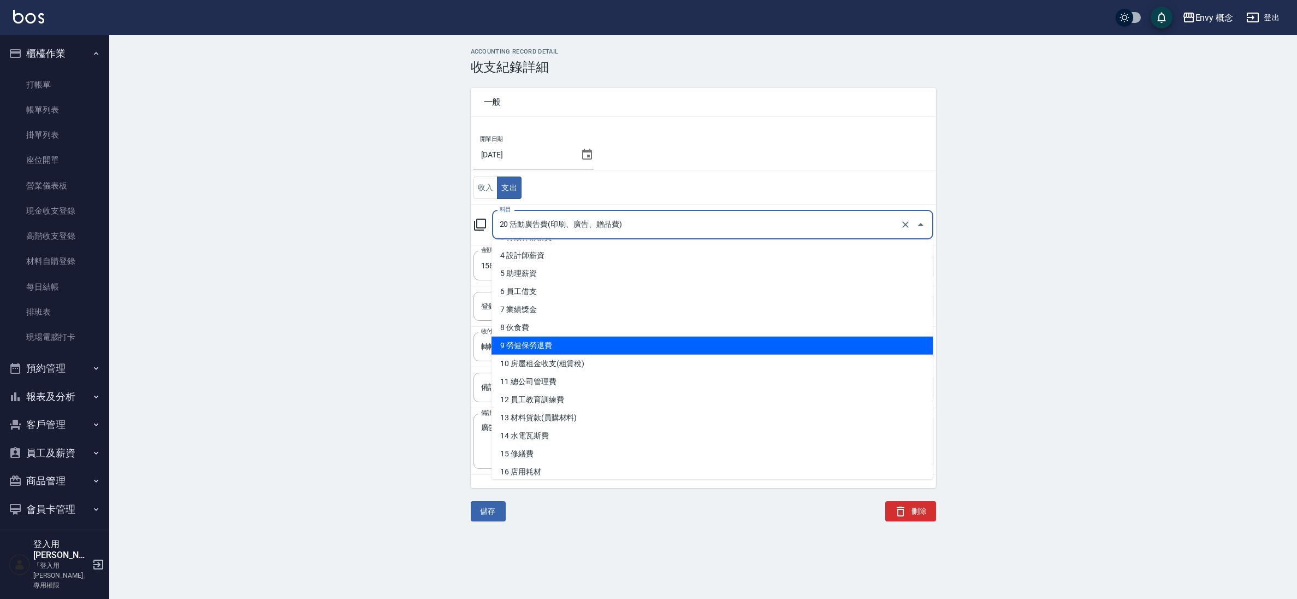
scroll to position [71, 0]
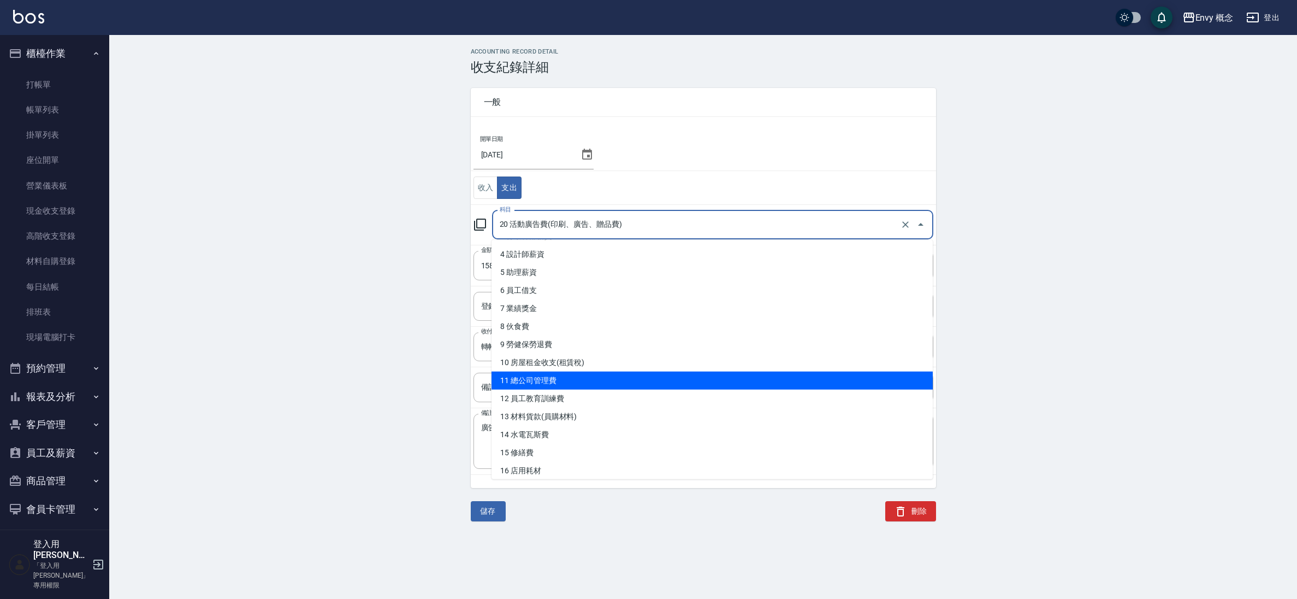
click at [594, 380] on li "11 總公司管理費" at bounding box center [712, 380] width 441 height 18
type input "11 總公司管理費"
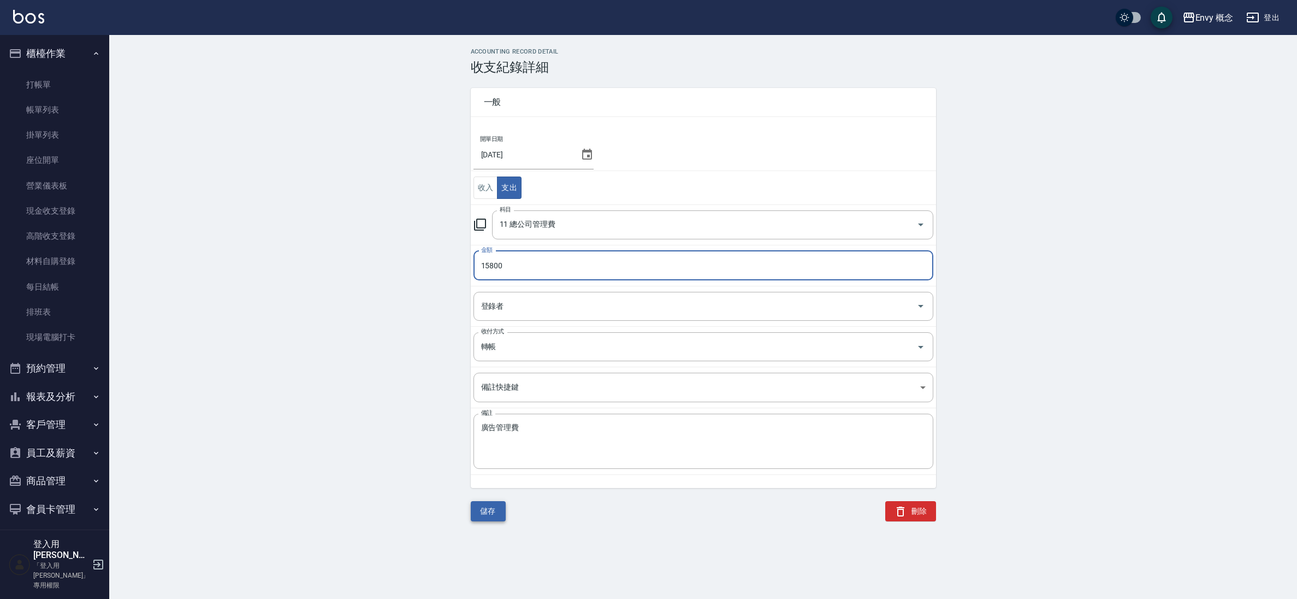
click at [499, 516] on button "儲存" at bounding box center [488, 511] width 35 height 20
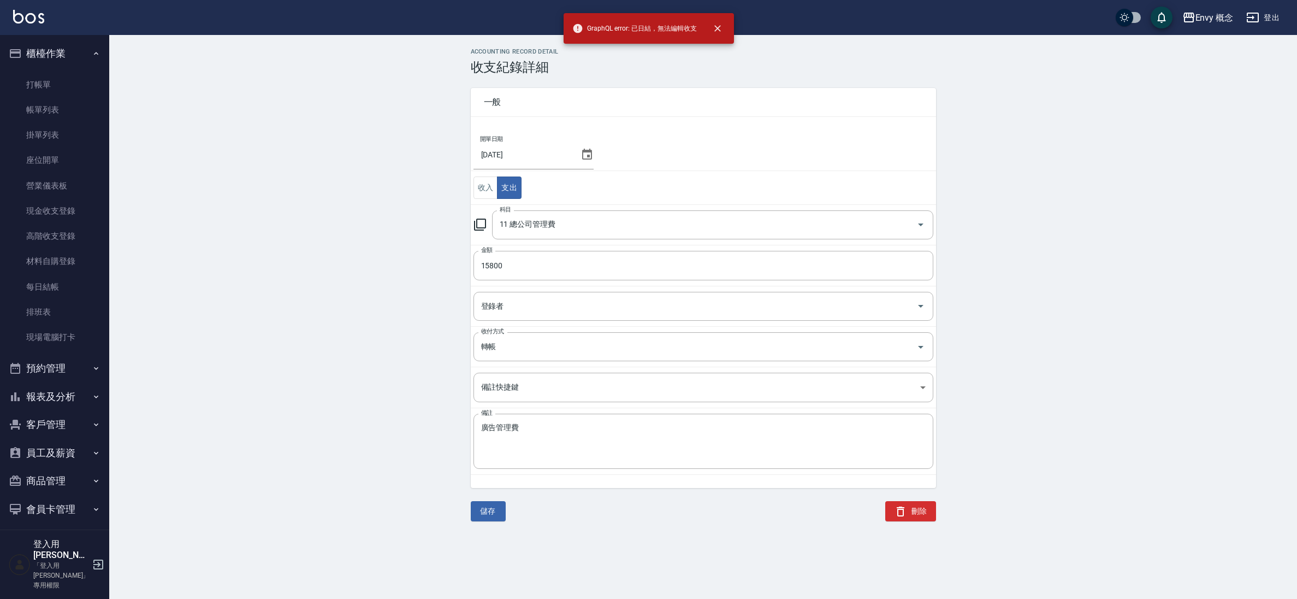
click at [72, 395] on button "報表及分析" at bounding box center [54, 396] width 100 height 28
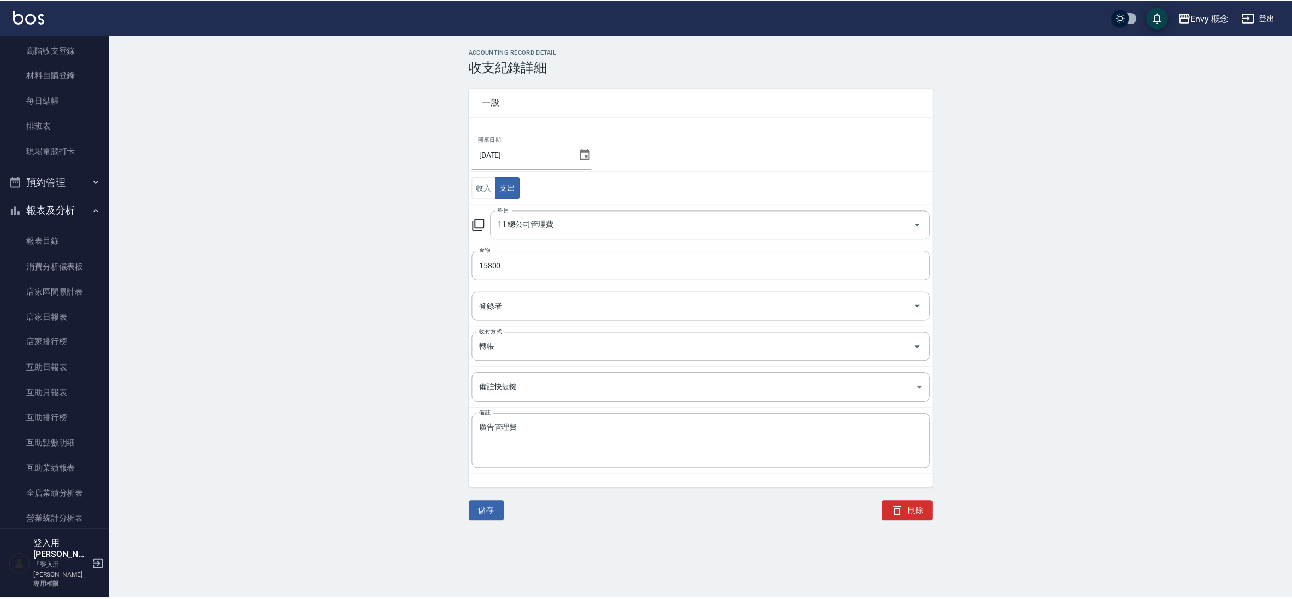
scroll to position [58, 0]
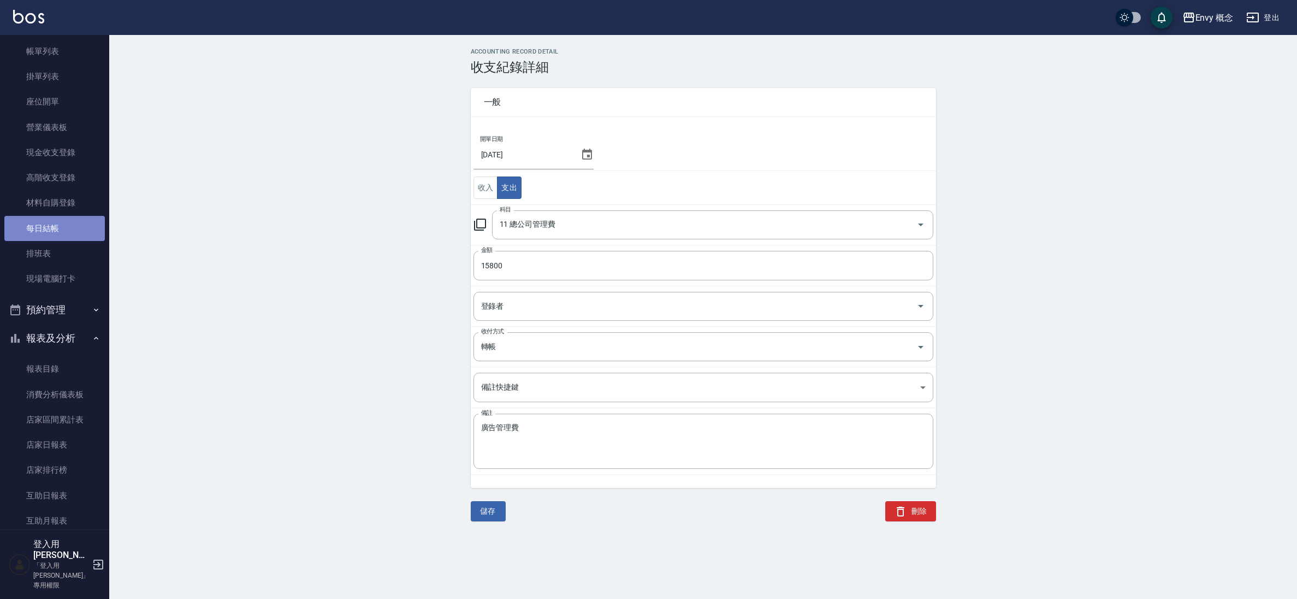
click at [72, 228] on link "每日結帳" at bounding box center [54, 228] width 100 height 25
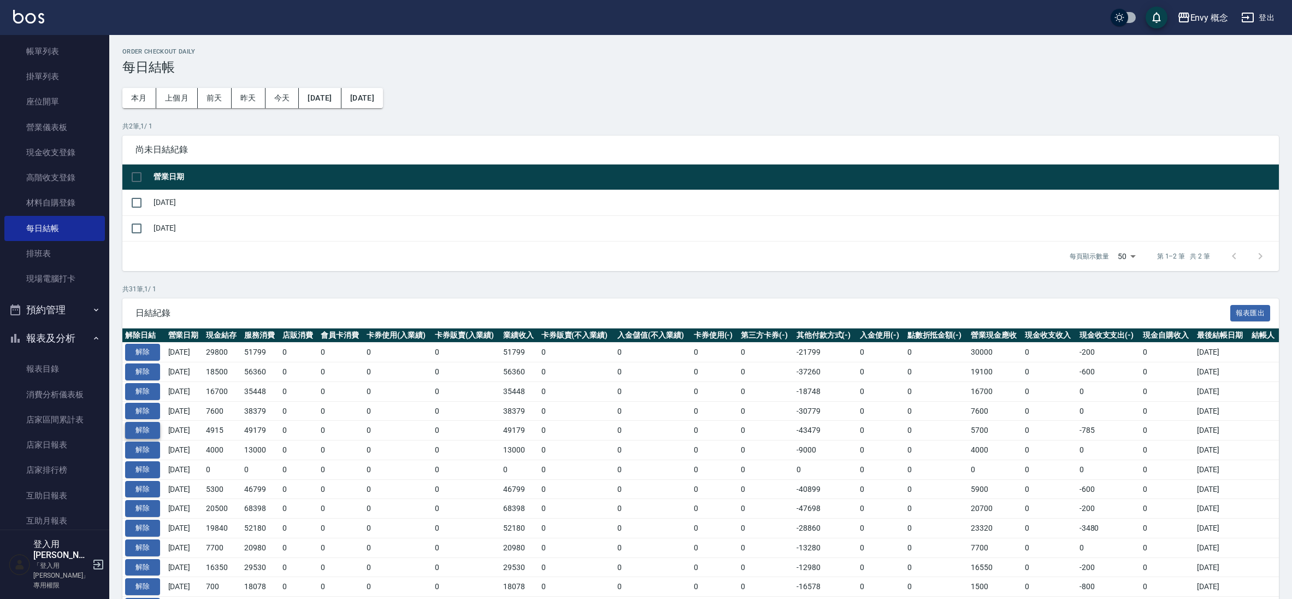
click at [142, 428] on button "解除" at bounding box center [142, 430] width 35 height 17
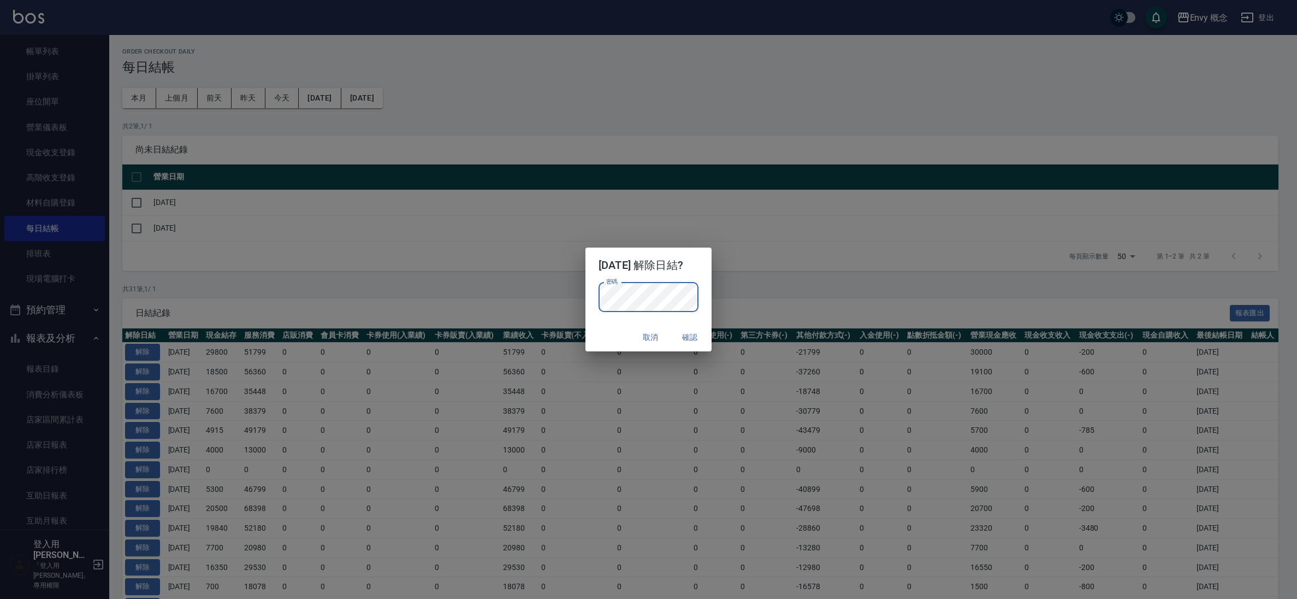
click at [696, 330] on button "確認" at bounding box center [689, 337] width 35 height 20
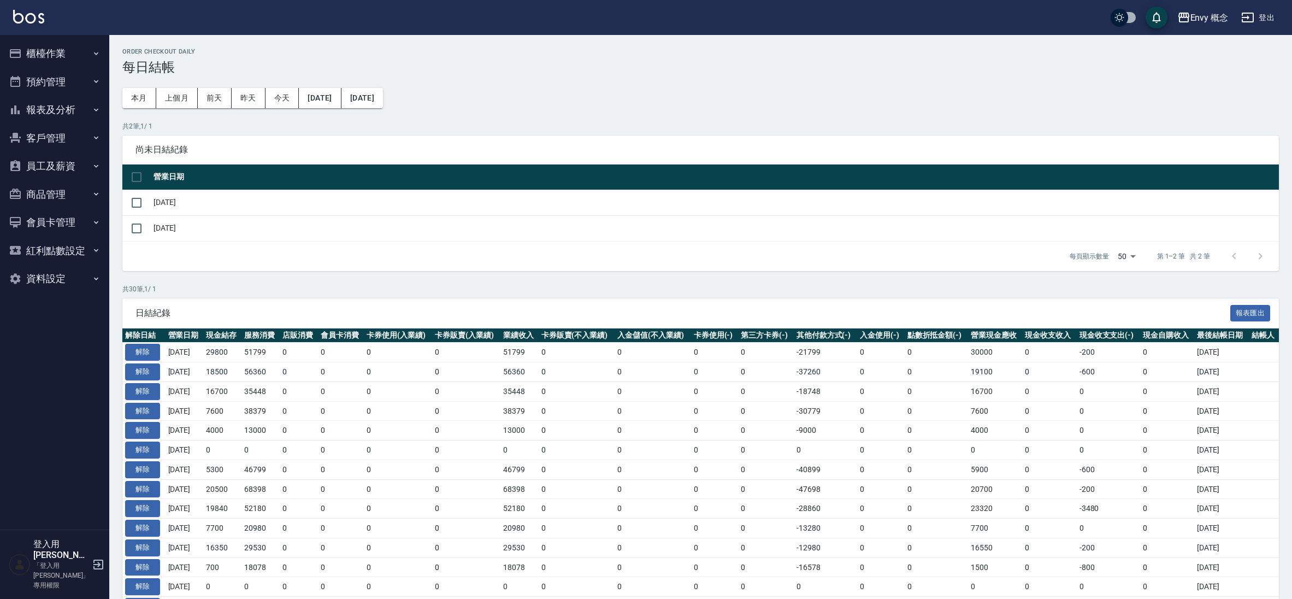
click at [56, 58] on button "櫃檯作業" at bounding box center [54, 53] width 100 height 28
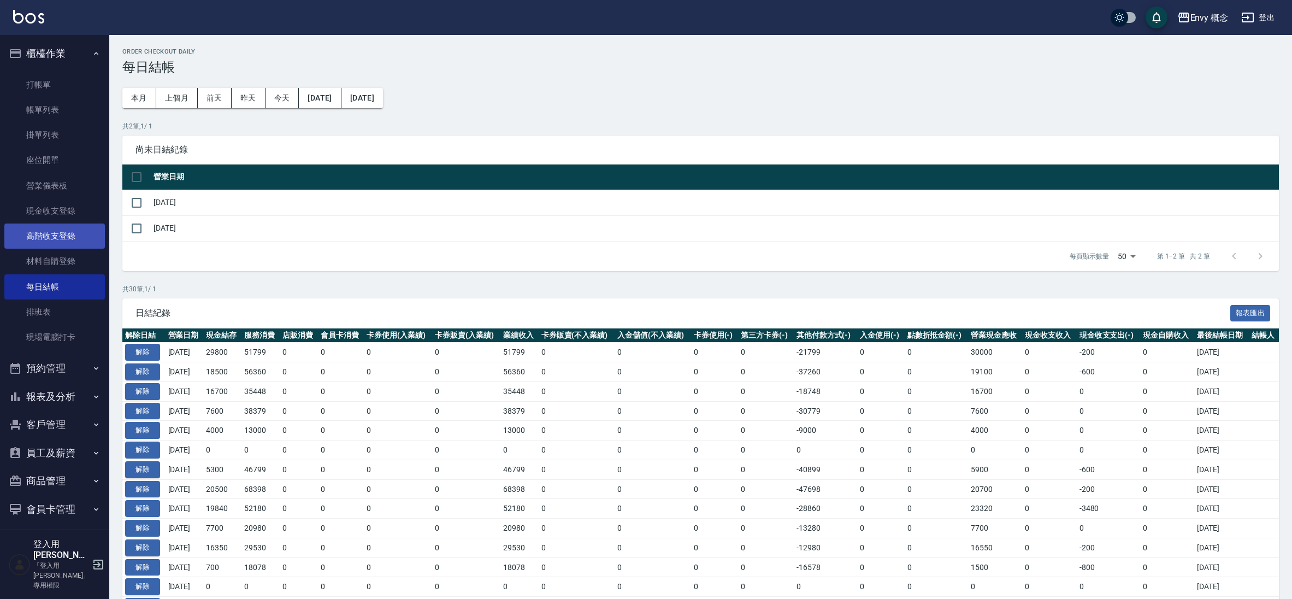
click at [57, 239] on link "高階收支登錄" at bounding box center [54, 235] width 100 height 25
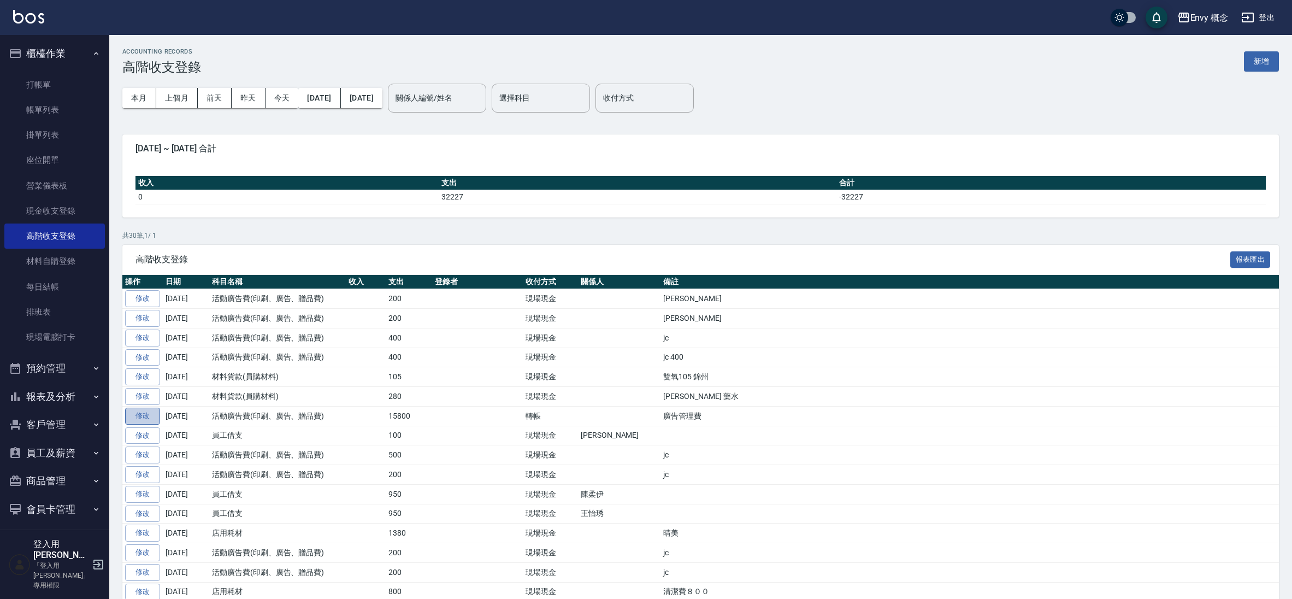
click at [150, 423] on link "修改" at bounding box center [142, 415] width 35 height 17
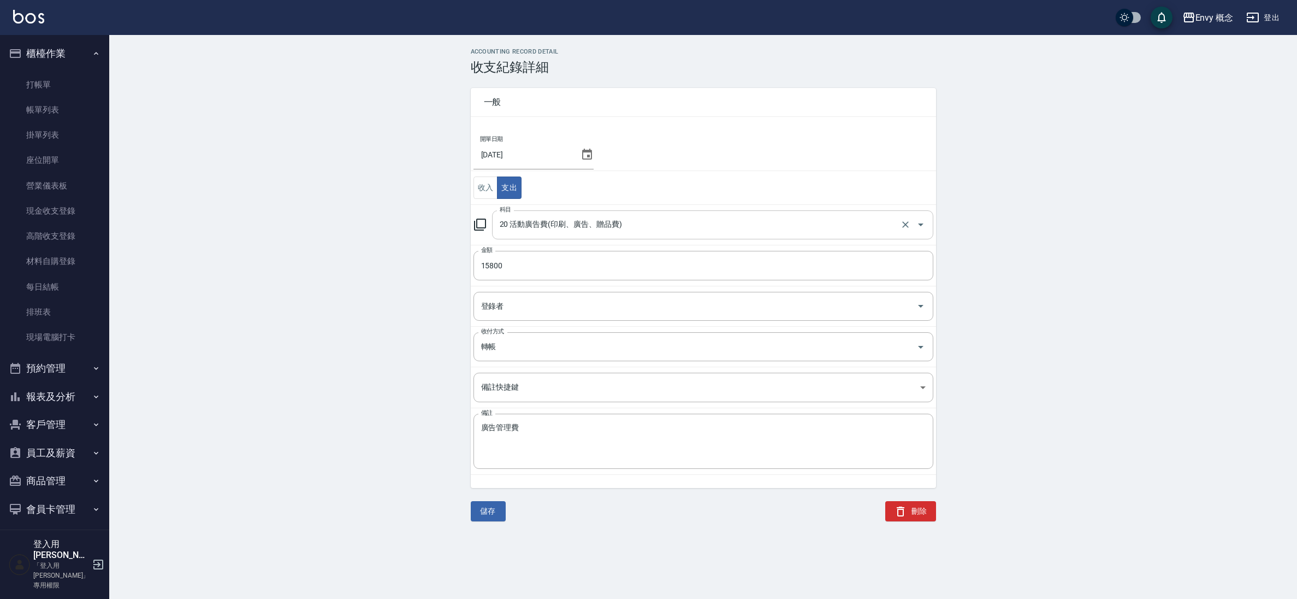
click at [593, 229] on input "20 活動廣告費(印刷、廣告、贈品費)" at bounding box center [697, 224] width 401 height 19
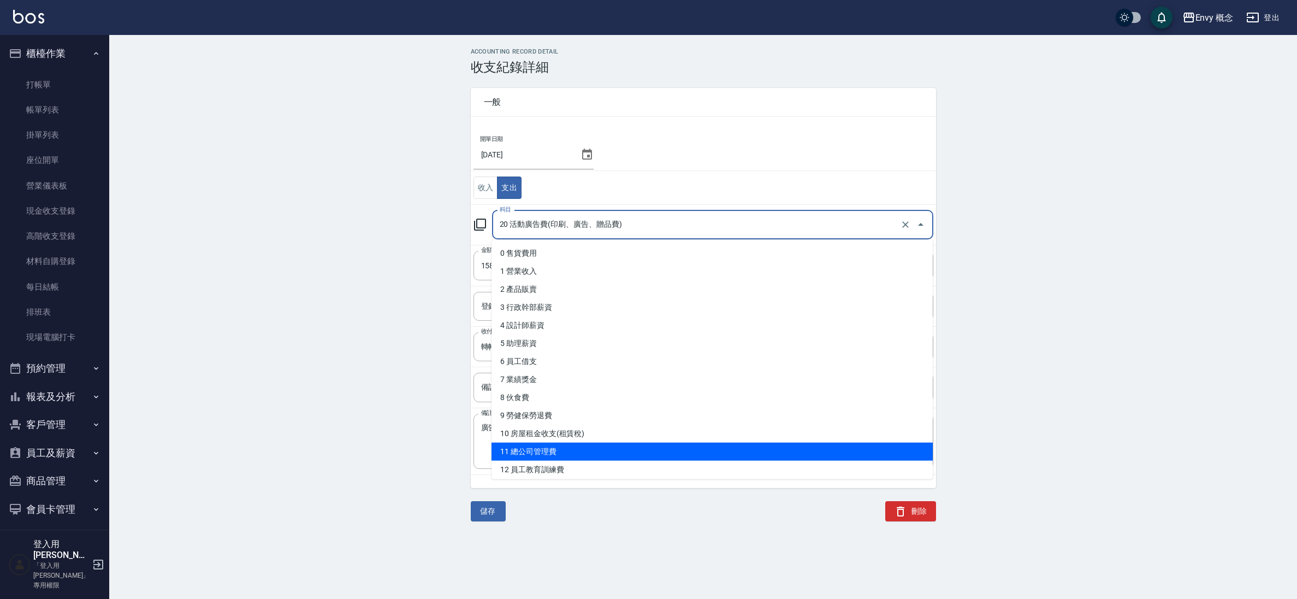
click at [593, 443] on li "11 總公司管理費" at bounding box center [712, 451] width 441 height 18
type input "11 總公司管理費"
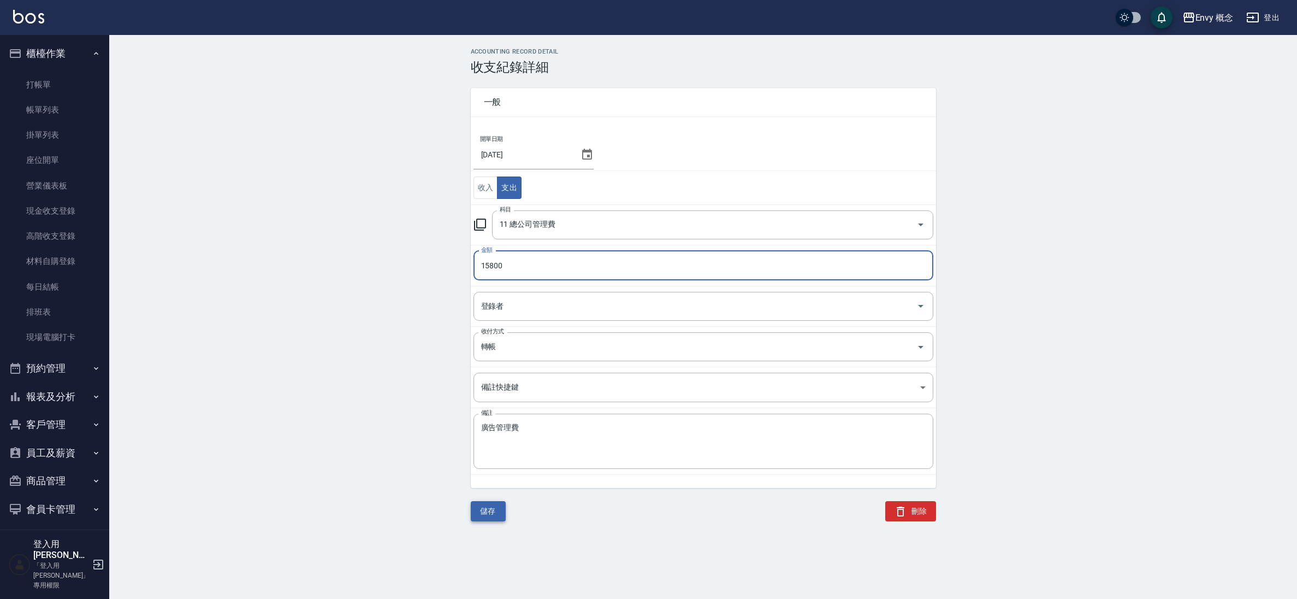
click at [496, 506] on button "儲存" at bounding box center [488, 511] width 35 height 20
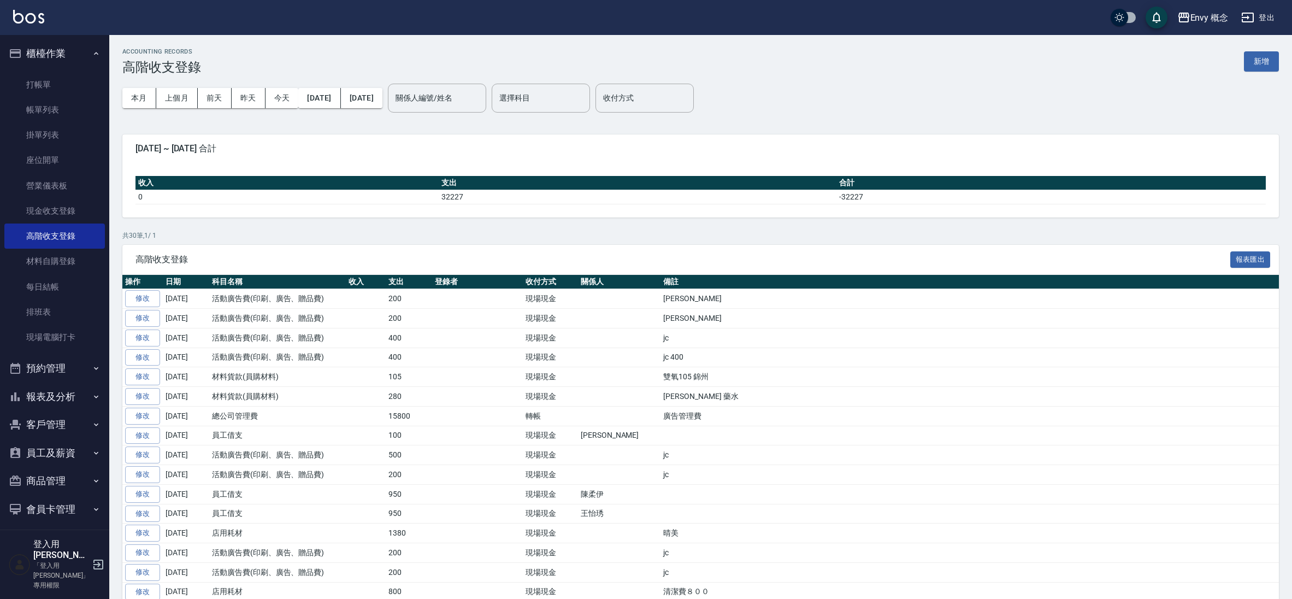
click at [1262, 61] on button "新增" at bounding box center [1261, 61] width 35 height 20
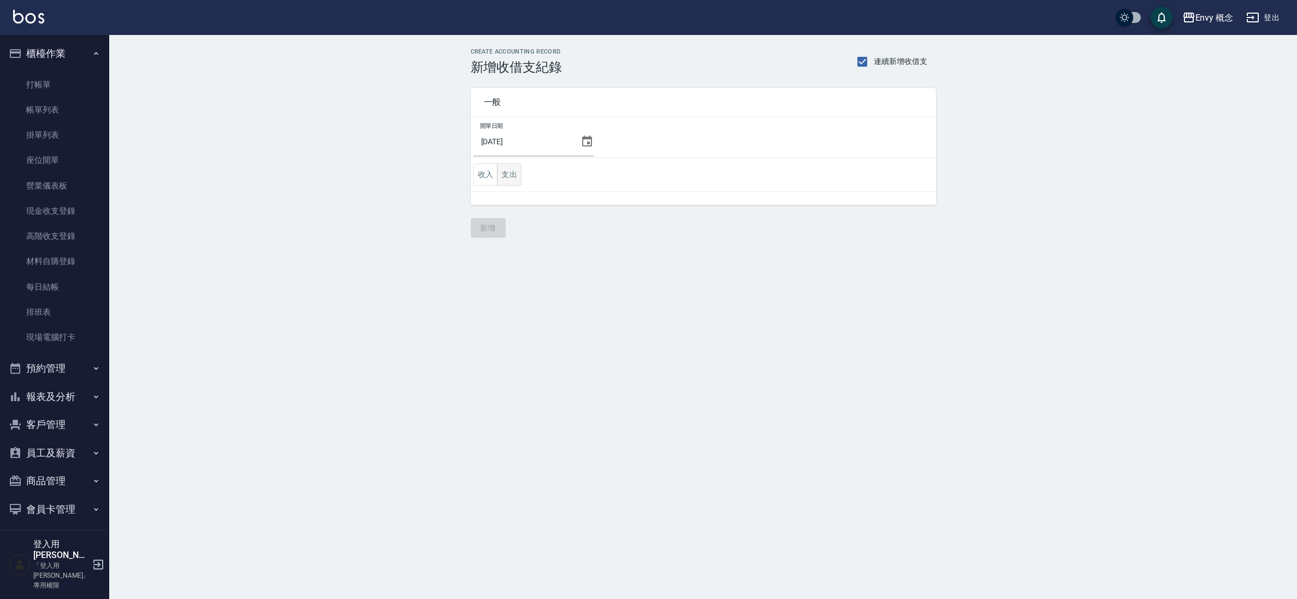
click at [516, 175] on button "支出" at bounding box center [509, 174] width 25 height 22
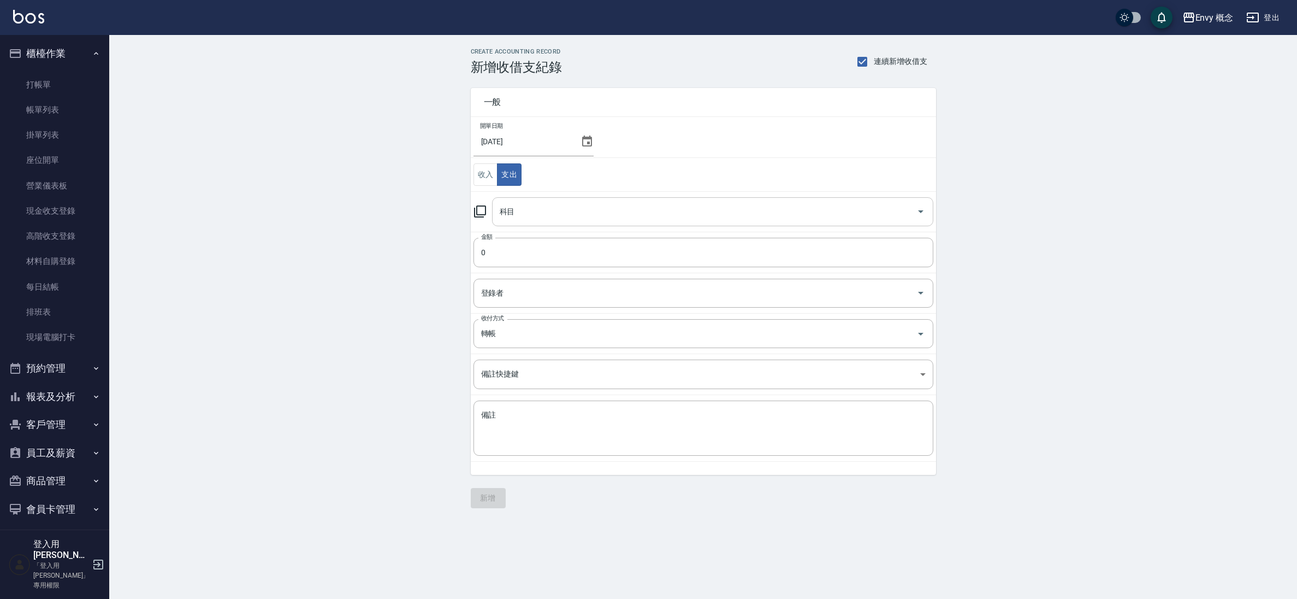
click at [528, 218] on input "科目" at bounding box center [704, 211] width 415 height 19
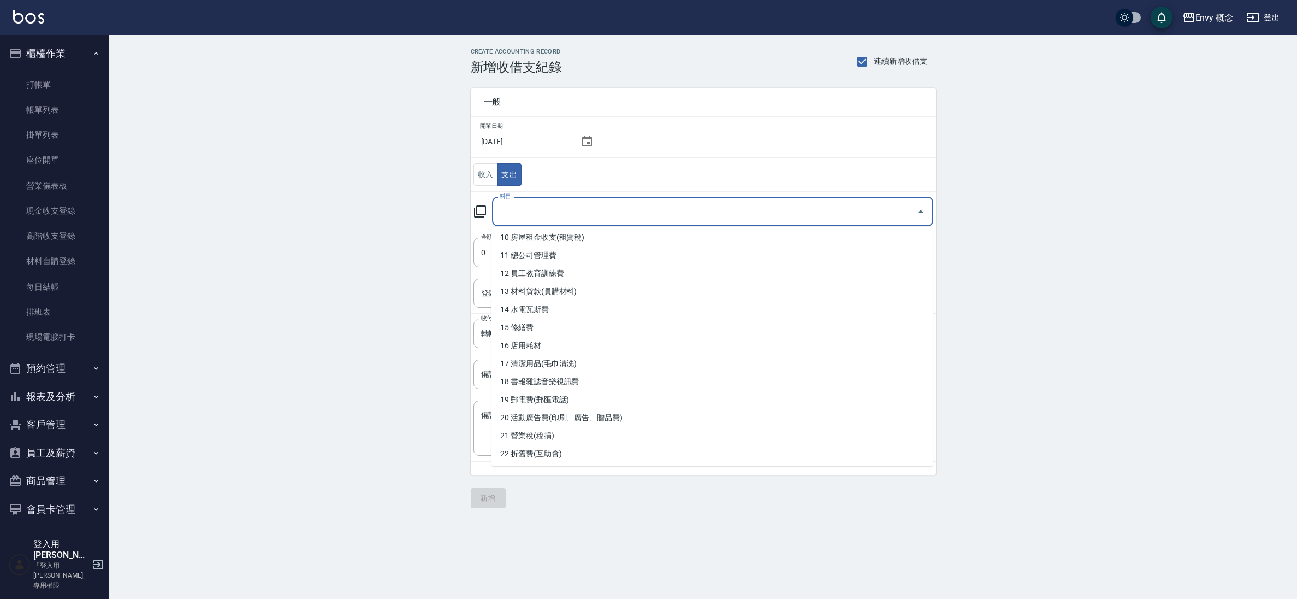
scroll to position [301, 0]
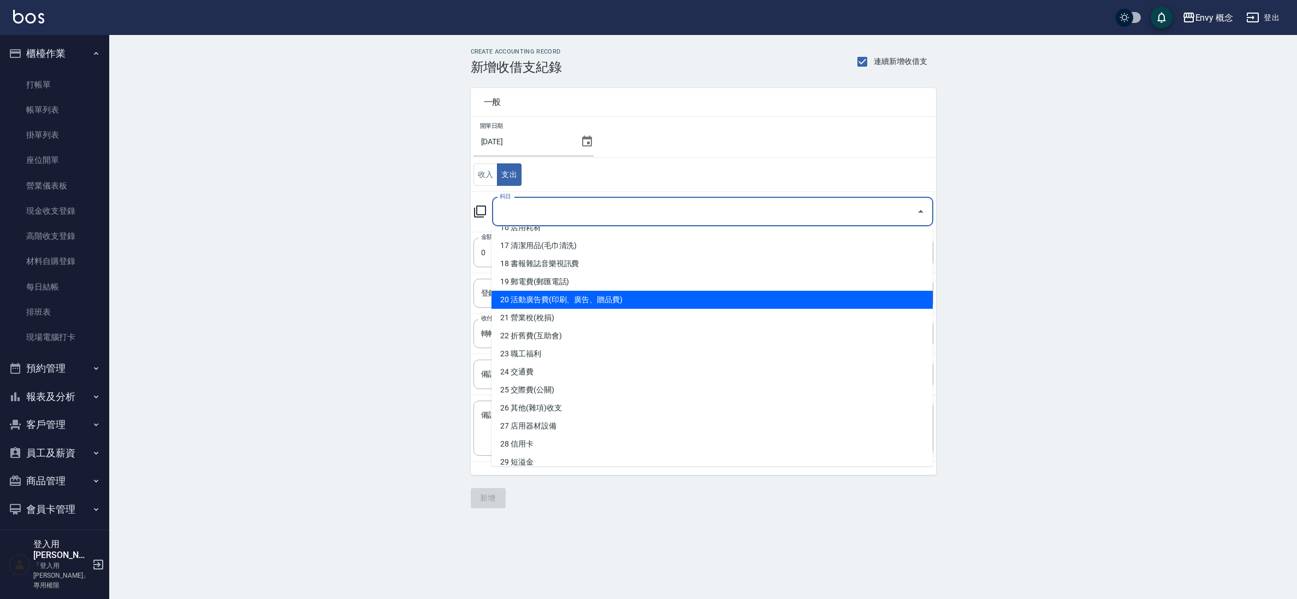
click at [599, 293] on li "20 活動廣告費(印刷、廣告、贈品費)" at bounding box center [712, 300] width 441 height 18
type input "20 活動廣告費(印刷、廣告、贈品費)"
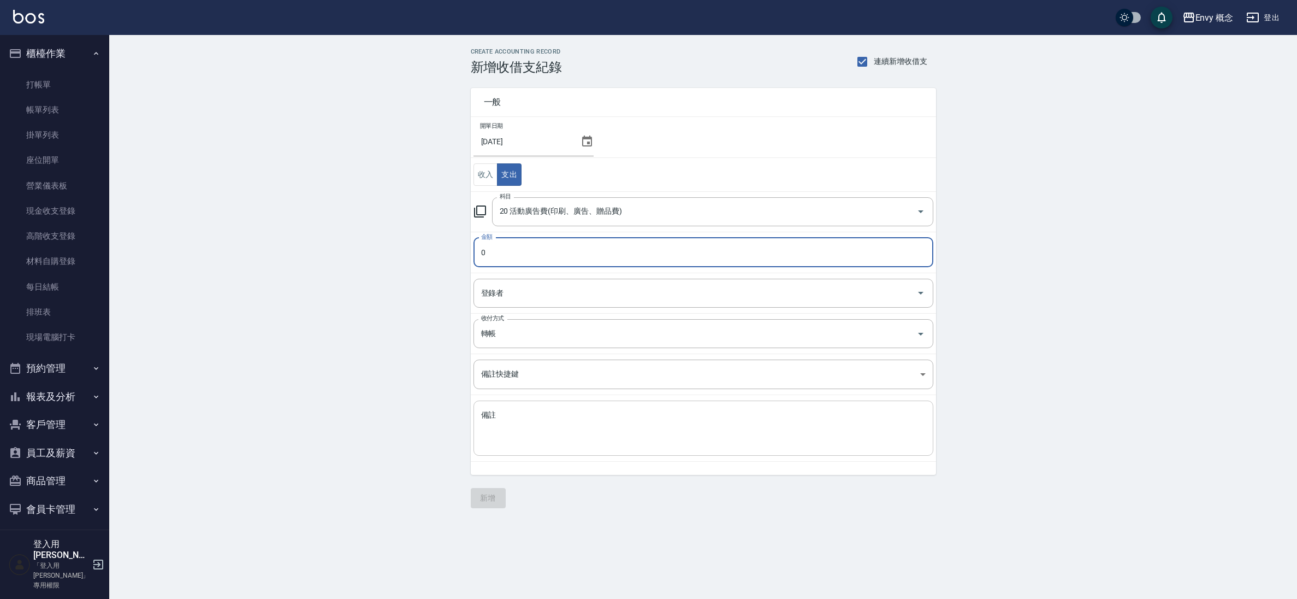
click at [685, 439] on textarea "備註" at bounding box center [703, 428] width 445 height 37
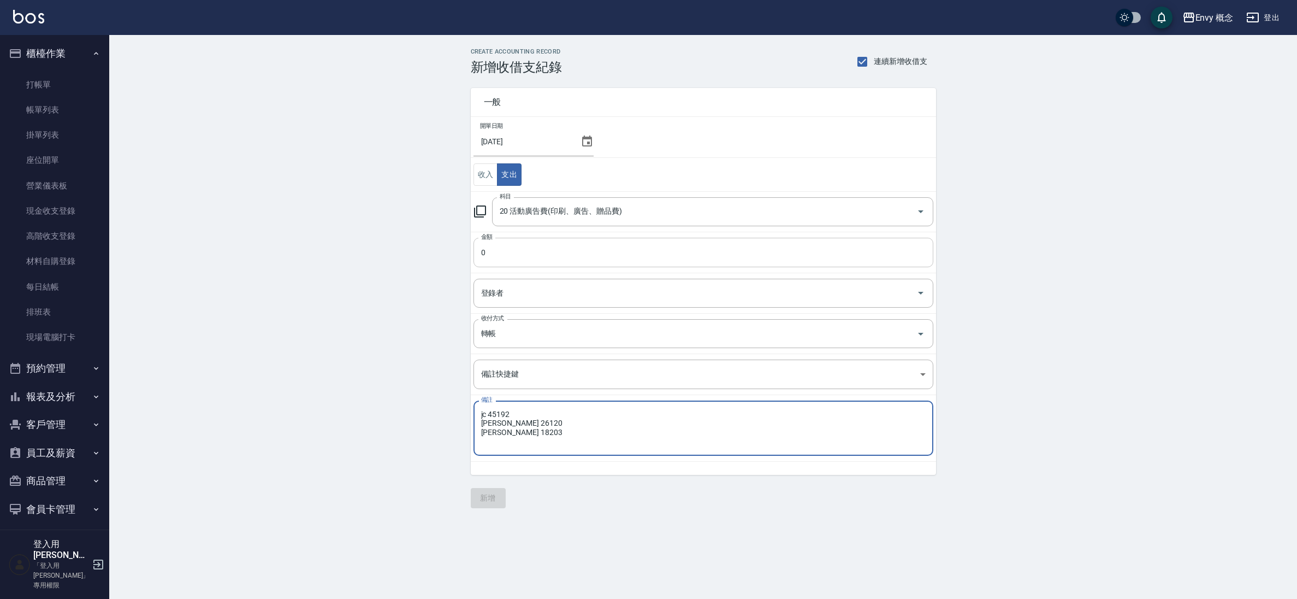
type textarea "jc 45192 molly 26120 tim 18203"
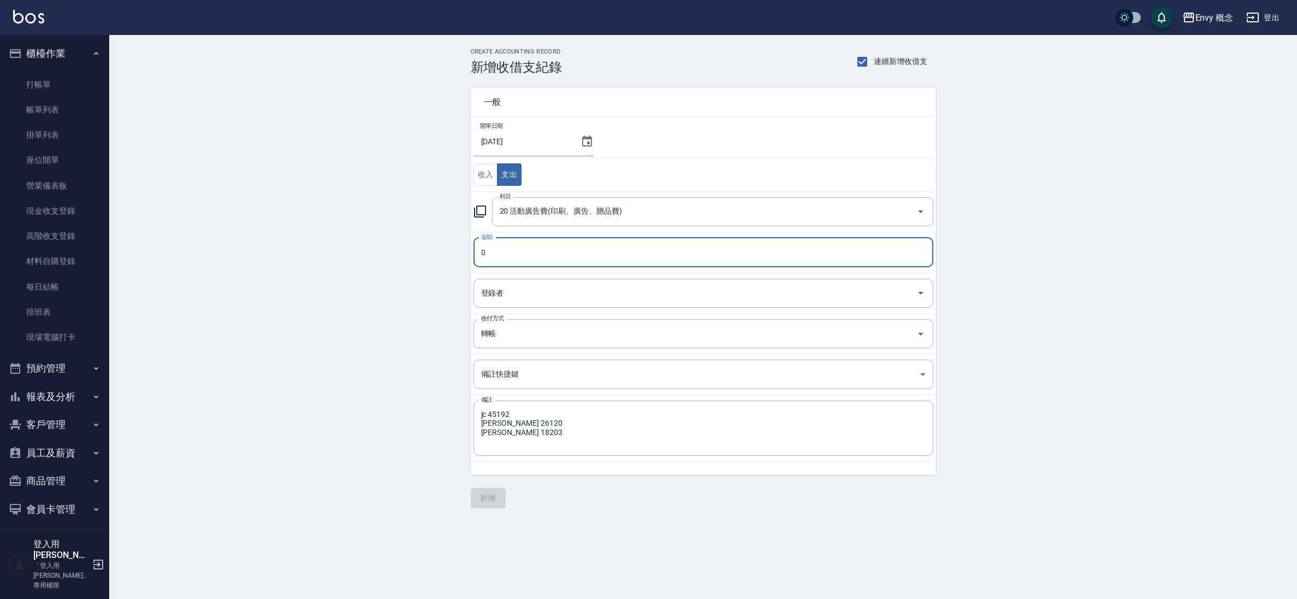
click at [561, 266] on input "0" at bounding box center [703, 252] width 460 height 29
type input "89515"
click at [588, 135] on icon at bounding box center [587, 141] width 13 height 13
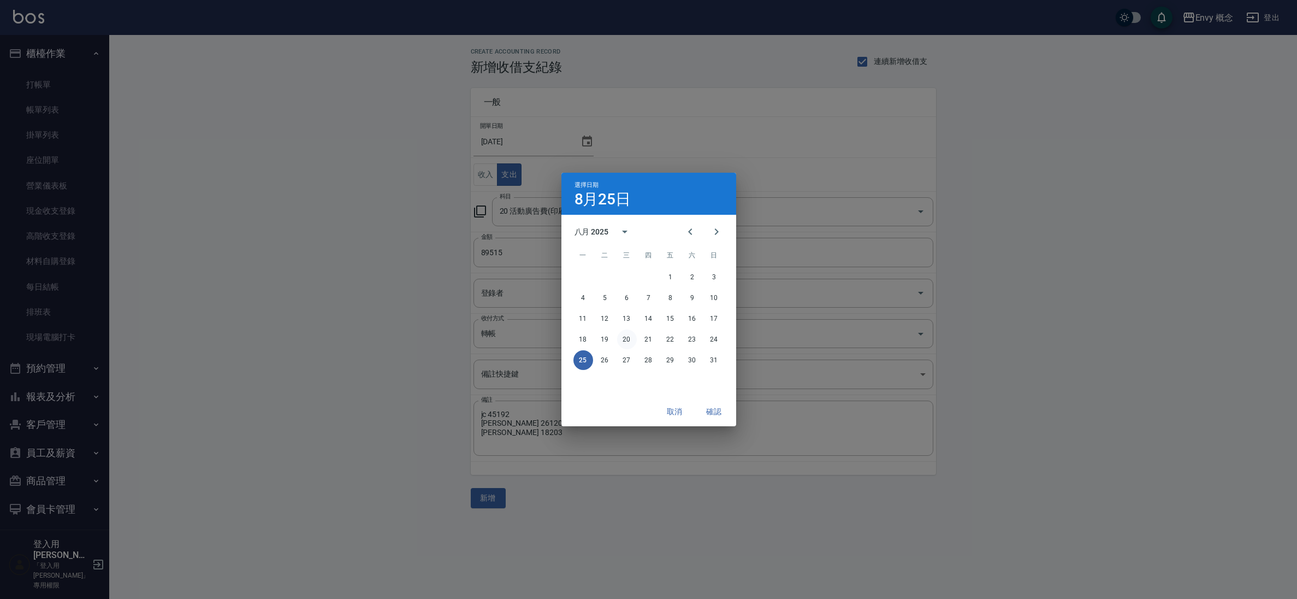
click at [623, 334] on button "20" at bounding box center [627, 339] width 20 height 20
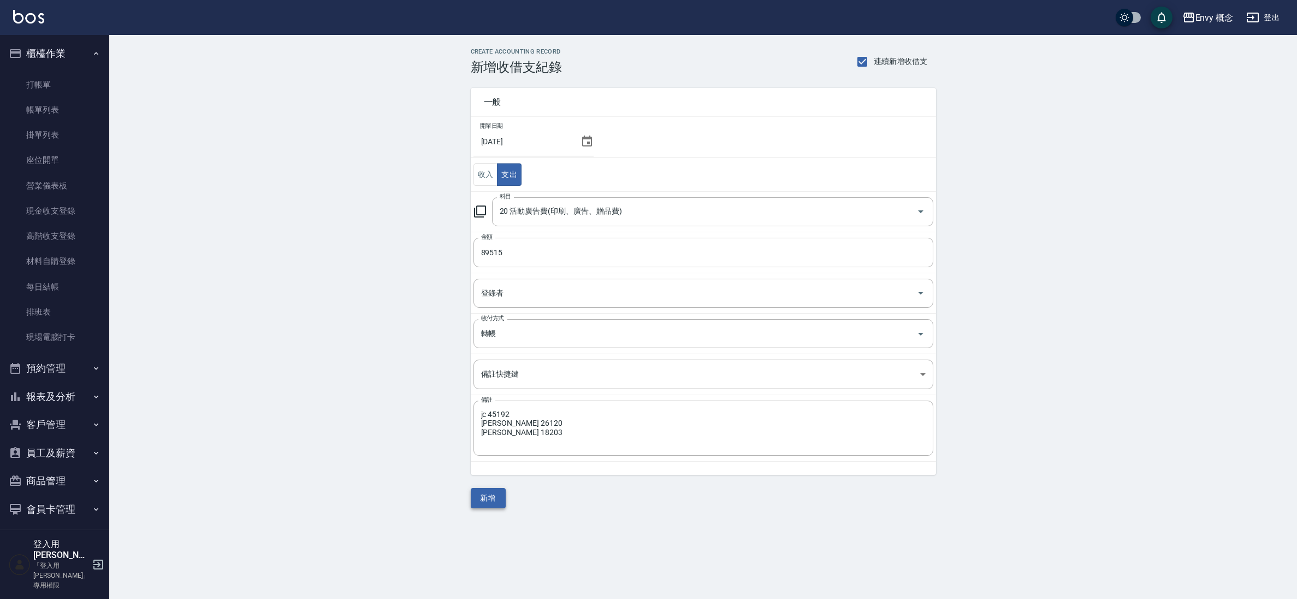
click at [496, 498] on button "新增" at bounding box center [488, 498] width 35 height 20
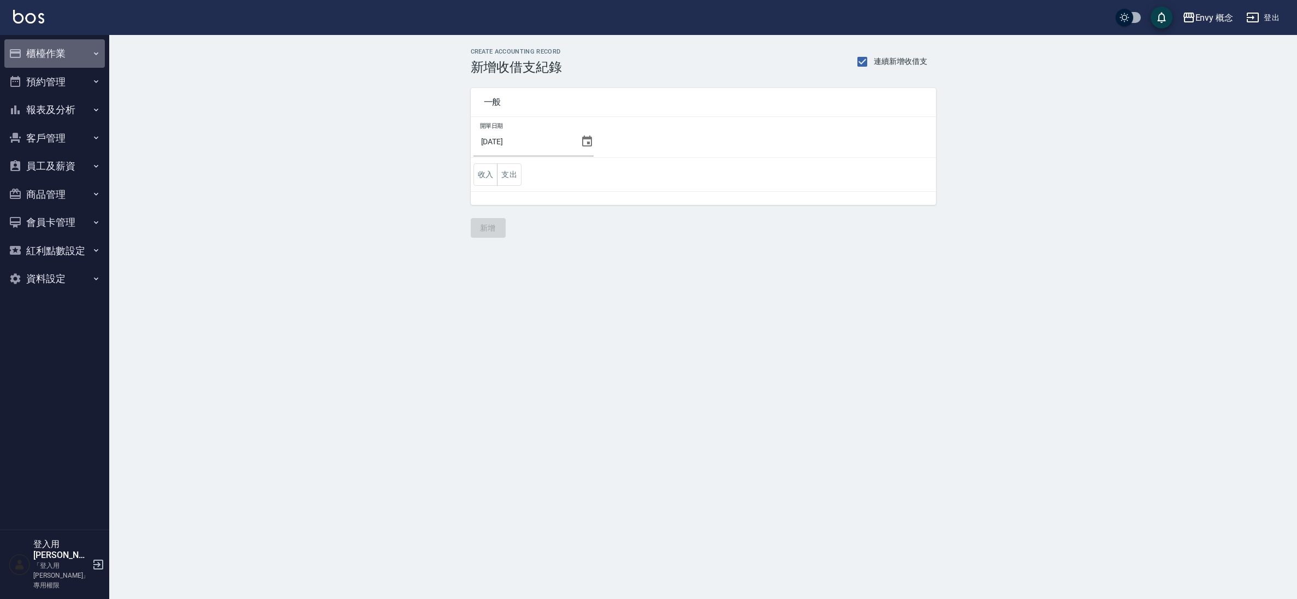
click at [61, 57] on button "櫃檯作業" at bounding box center [54, 53] width 100 height 28
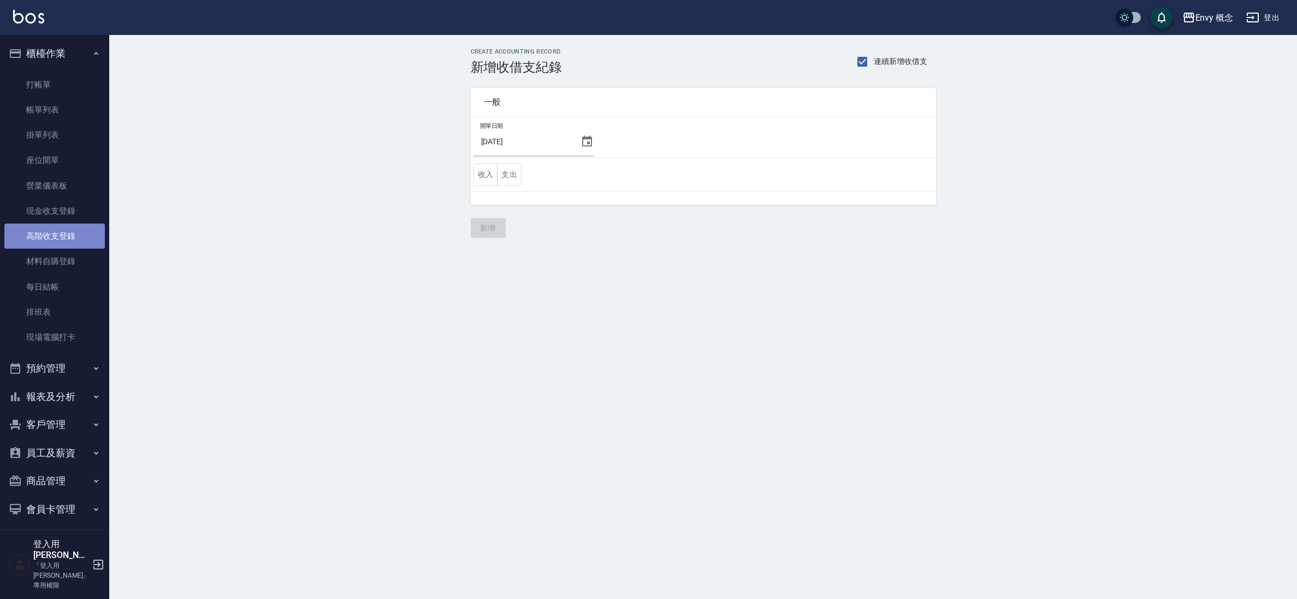
click at [65, 233] on link "高階收支登錄" at bounding box center [54, 235] width 100 height 25
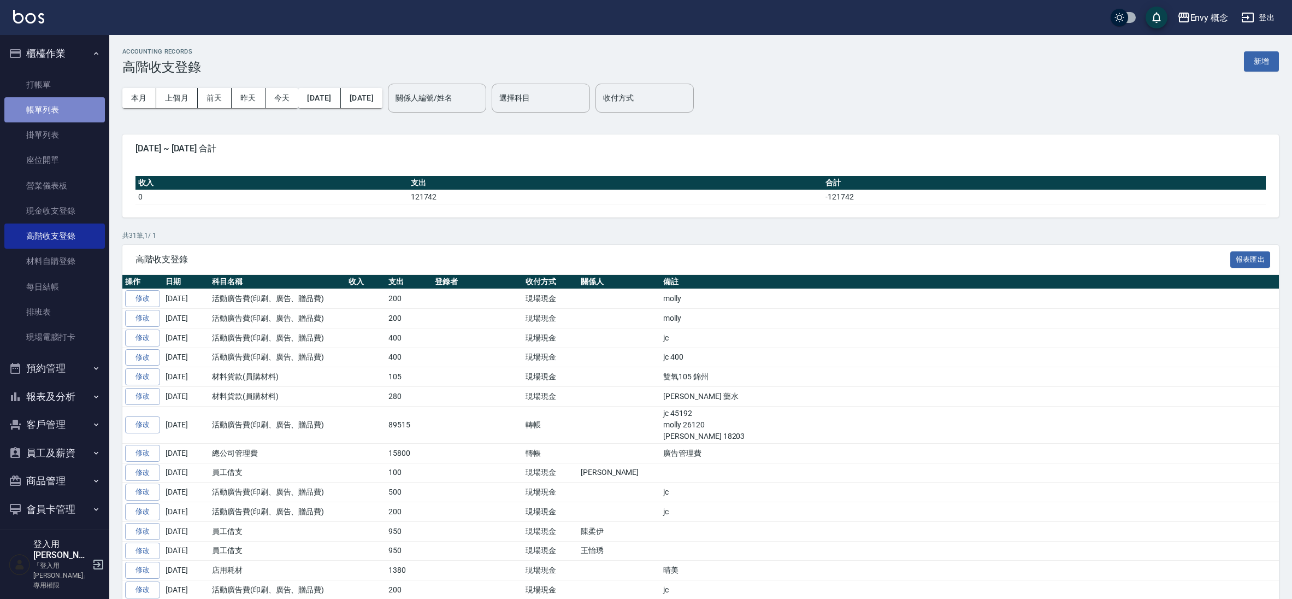
click at [72, 113] on link "帳單列表" at bounding box center [54, 109] width 100 height 25
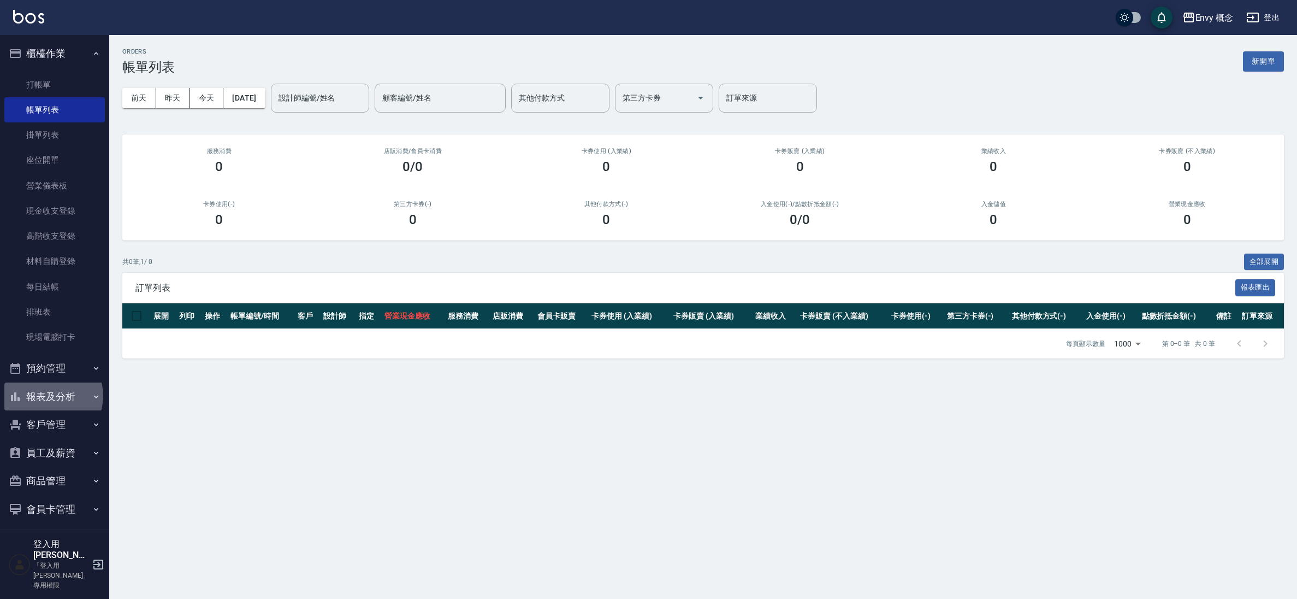
click at [52, 396] on button "報表及分析" at bounding box center [54, 396] width 100 height 28
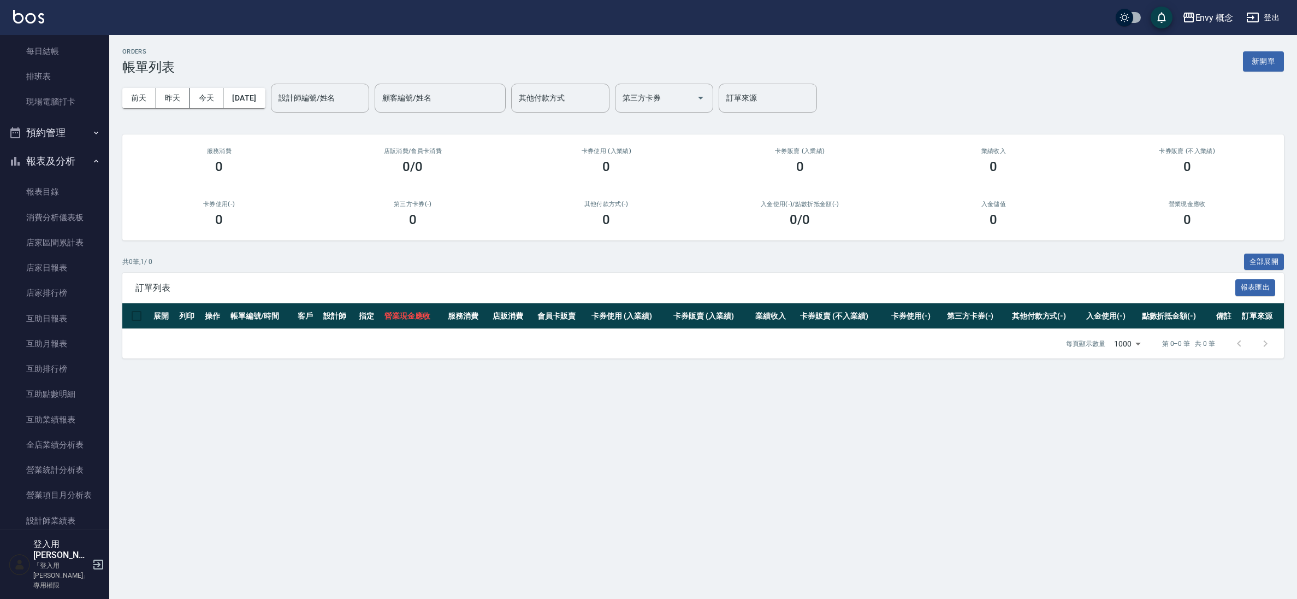
scroll to position [454, 0]
